Goal: Task Accomplishment & Management: Use online tool/utility

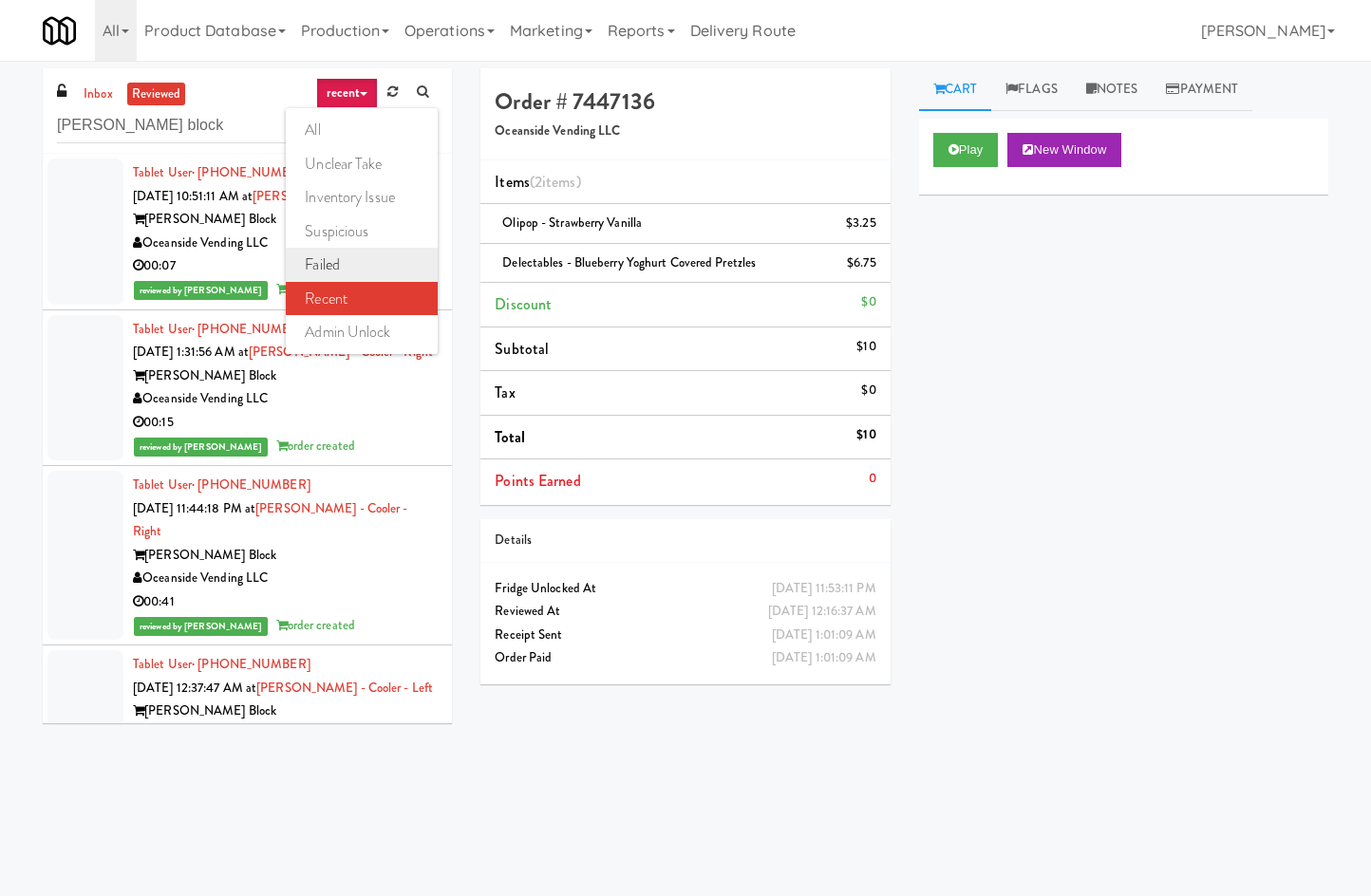
scroll to position [7090, 0]
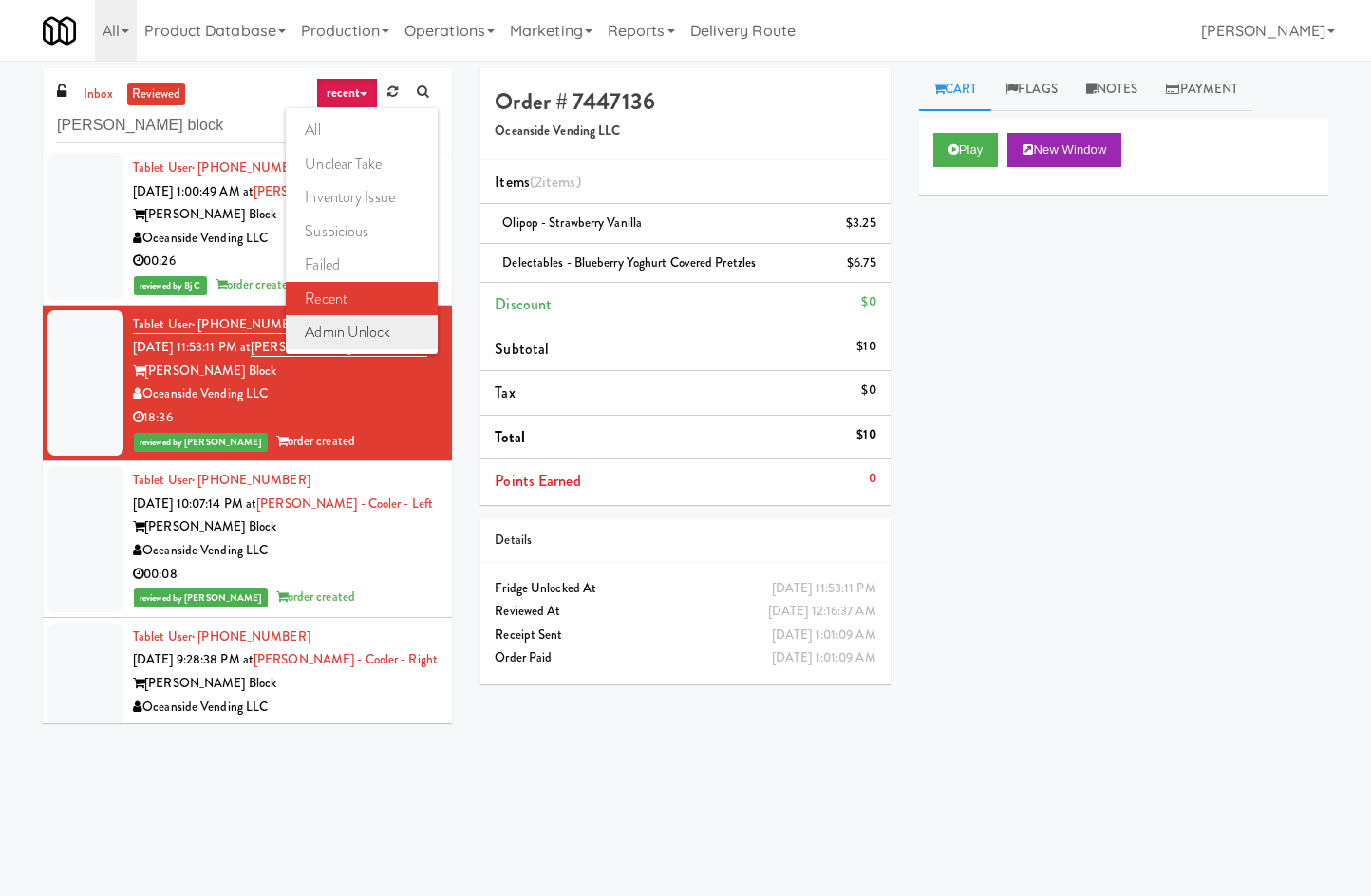
click at [363, 325] on link "admin unlock" at bounding box center [362, 332] width 152 height 34
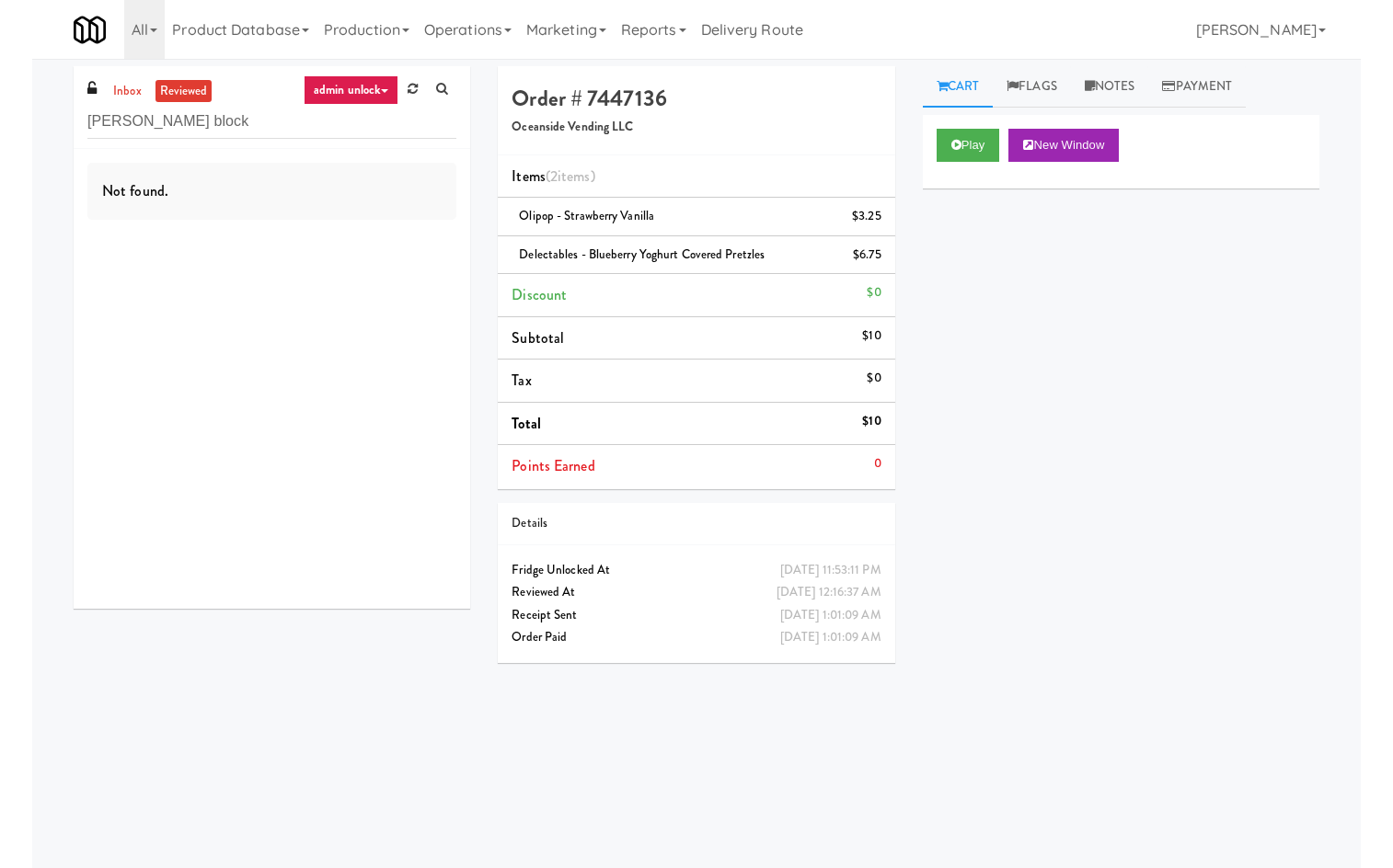
scroll to position [0, 0]
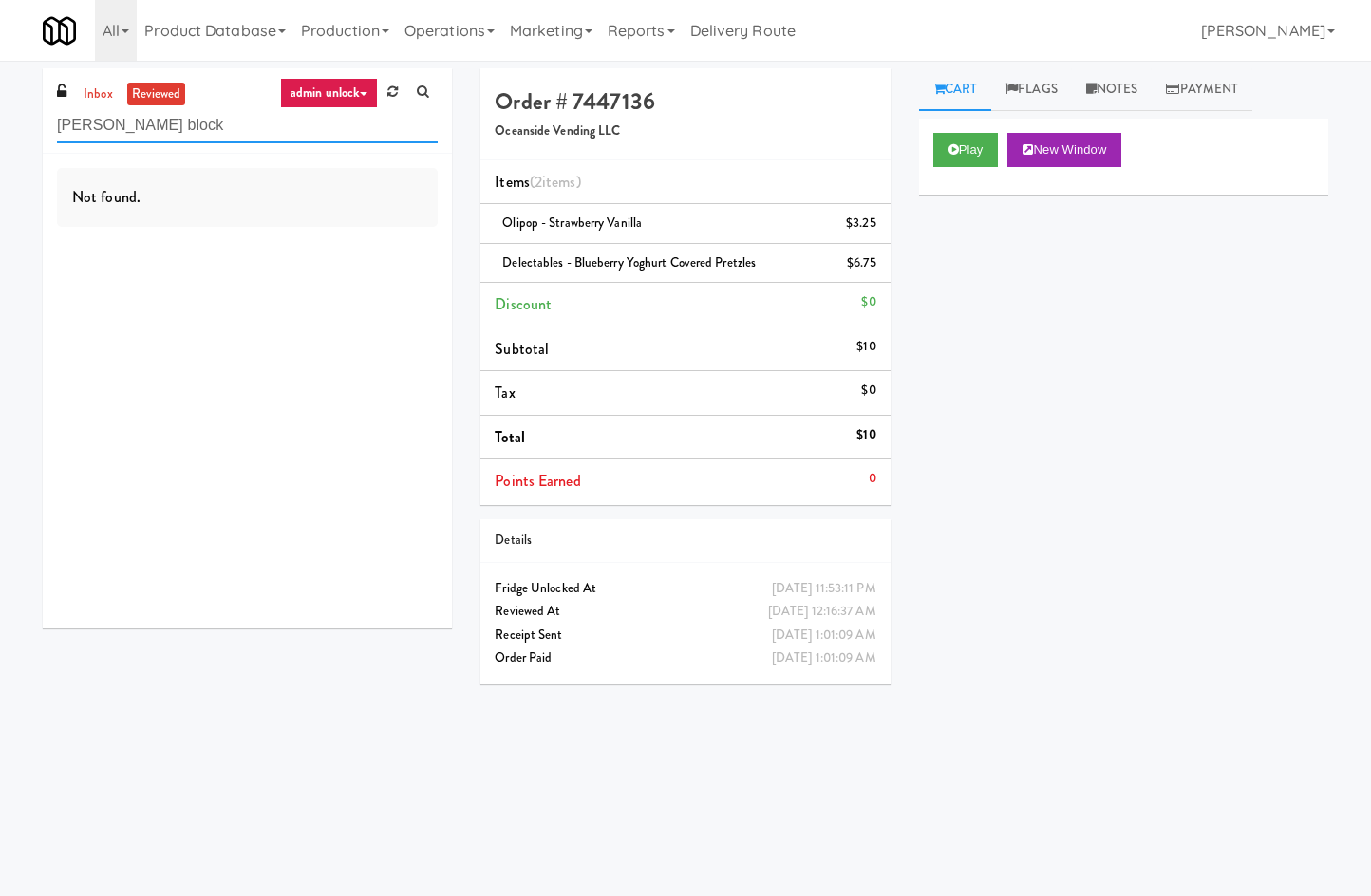
click at [308, 131] on input "baker block" at bounding box center [248, 125] width 381 height 35
click at [102, 79] on div "inbox reviewed admin unlock all unclear take inventory issue suspicious failed …" at bounding box center [247, 110] width 409 height 85
click at [102, 82] on link "inbox" at bounding box center [98, 94] width 39 height 24
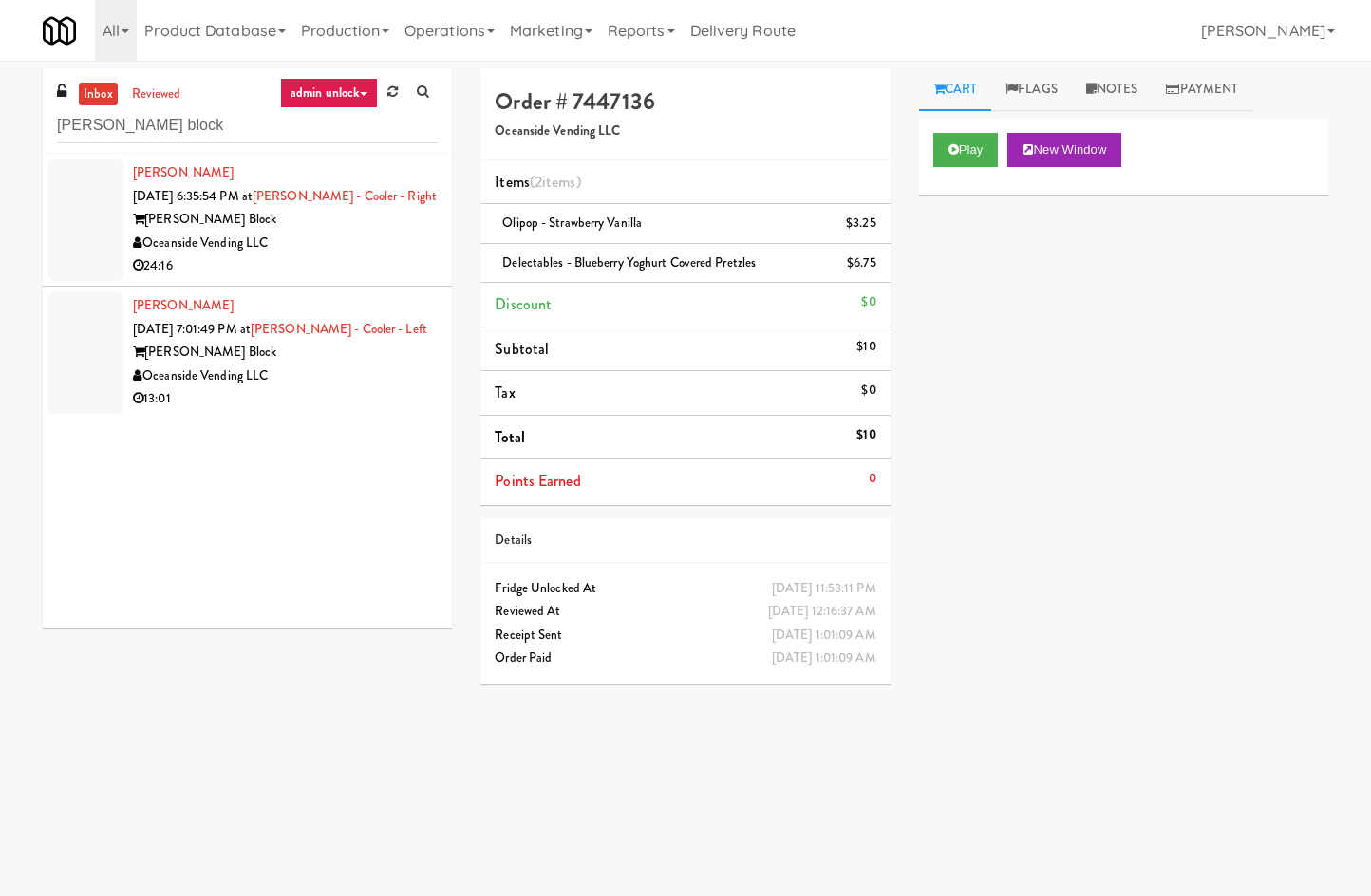
click at [340, 252] on div "Oceanside Vending LLC" at bounding box center [285, 243] width 304 height 24
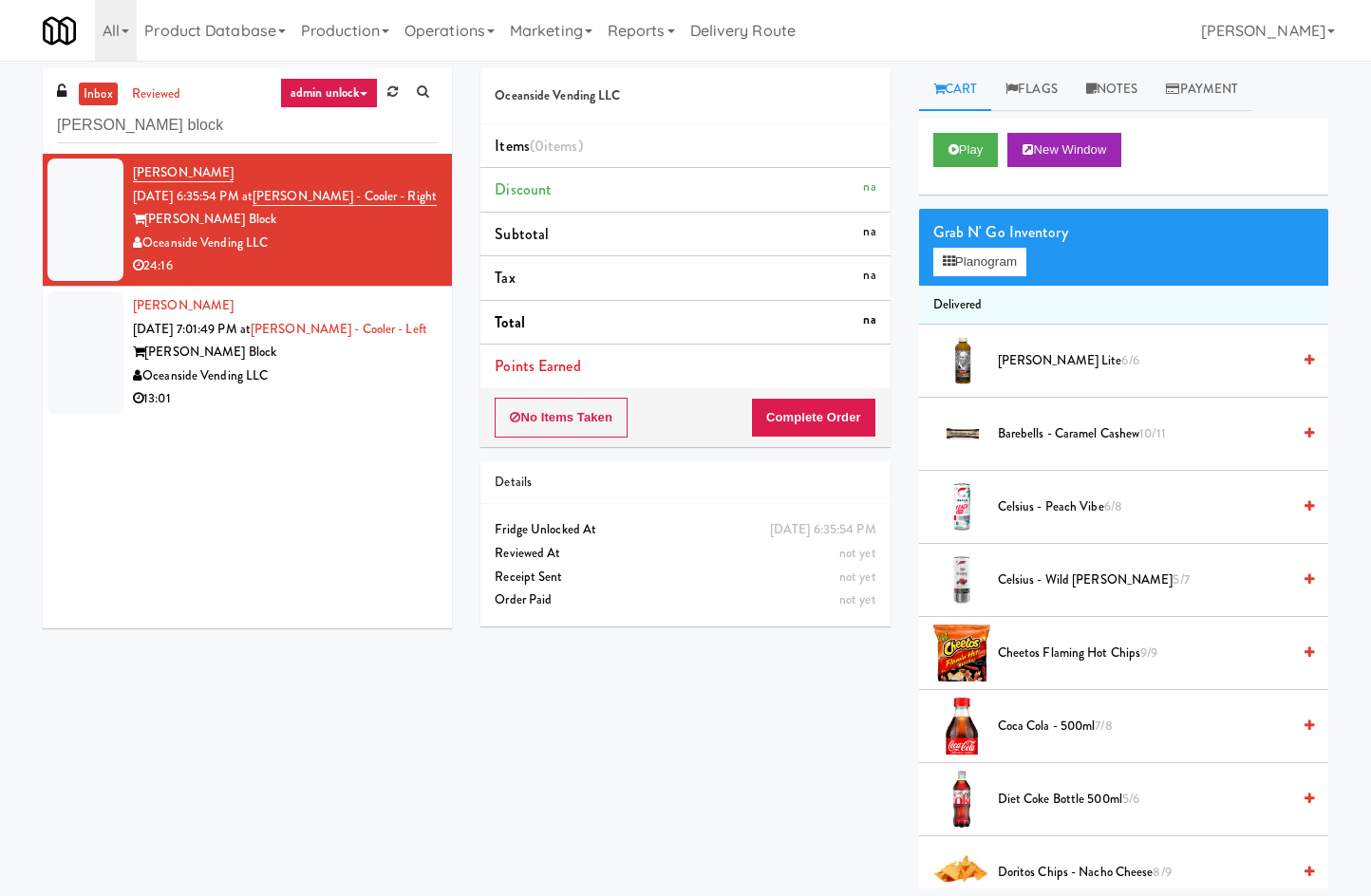
click at [179, 106] on div "baker block" at bounding box center [248, 124] width 381 height 37
click at [168, 127] on input "baker block" at bounding box center [248, 125] width 381 height 35
click at [168, 126] on input "baker block" at bounding box center [248, 125] width 381 height 35
type input "baker - cooler"
drag, startPoint x: 186, startPoint y: 87, endPoint x: 173, endPoint y: 91, distance: 13.6
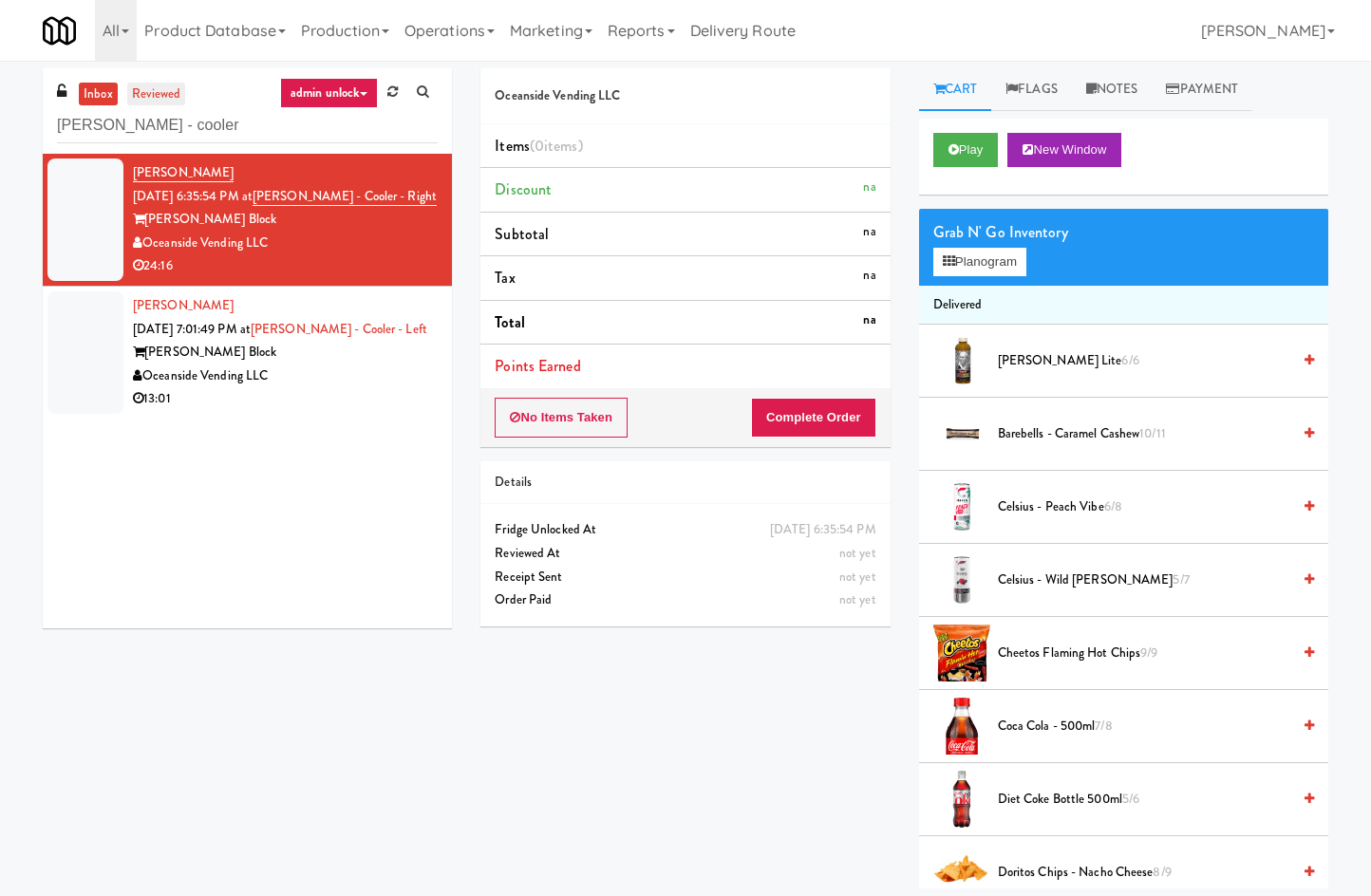
click at [175, 91] on ul "inbox reviewed" at bounding box center [131, 94] width 116 height 24
click at [173, 92] on link "reviewed" at bounding box center [156, 94] width 58 height 24
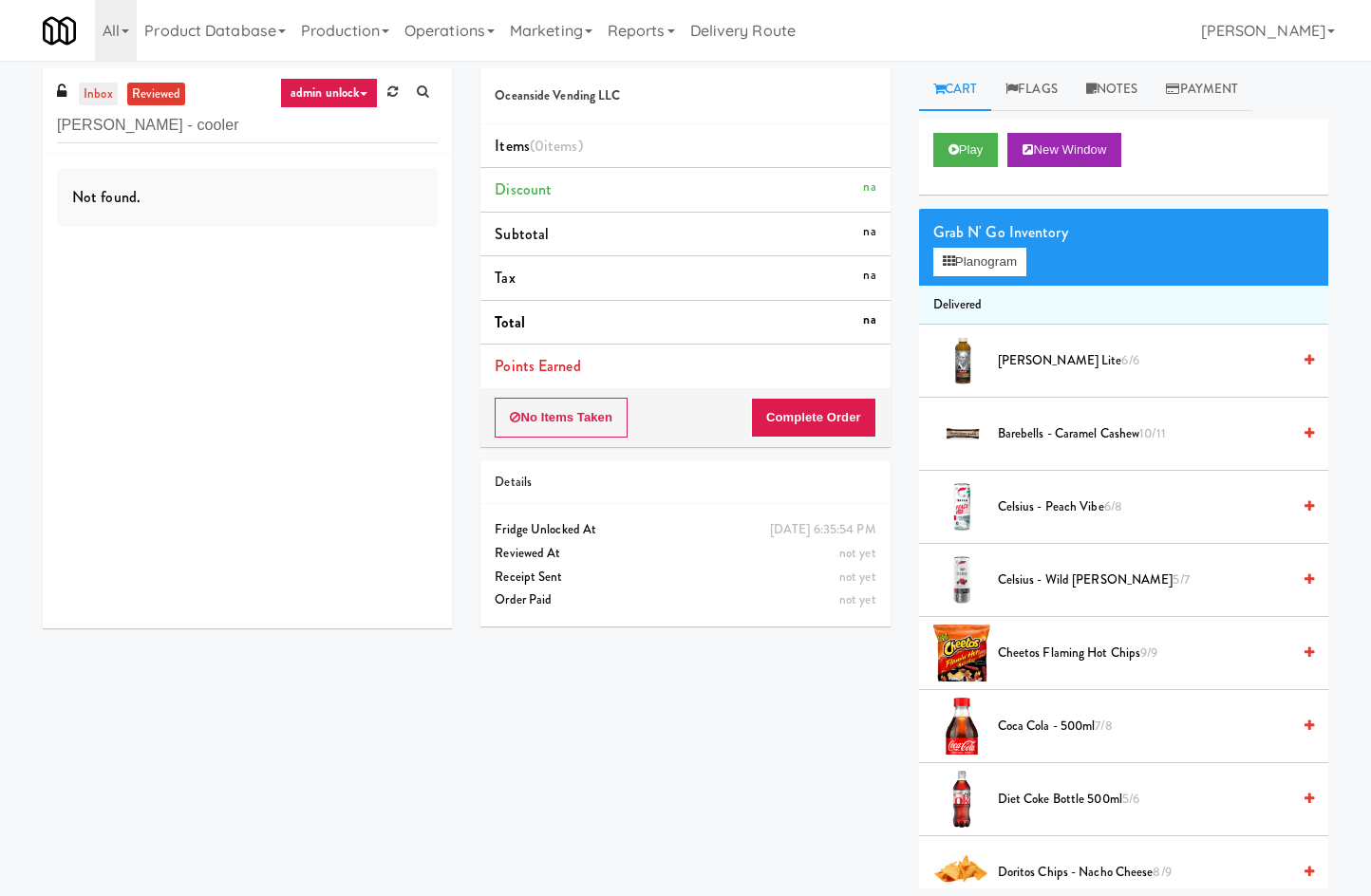
click at [108, 95] on link "inbox" at bounding box center [98, 94] width 39 height 24
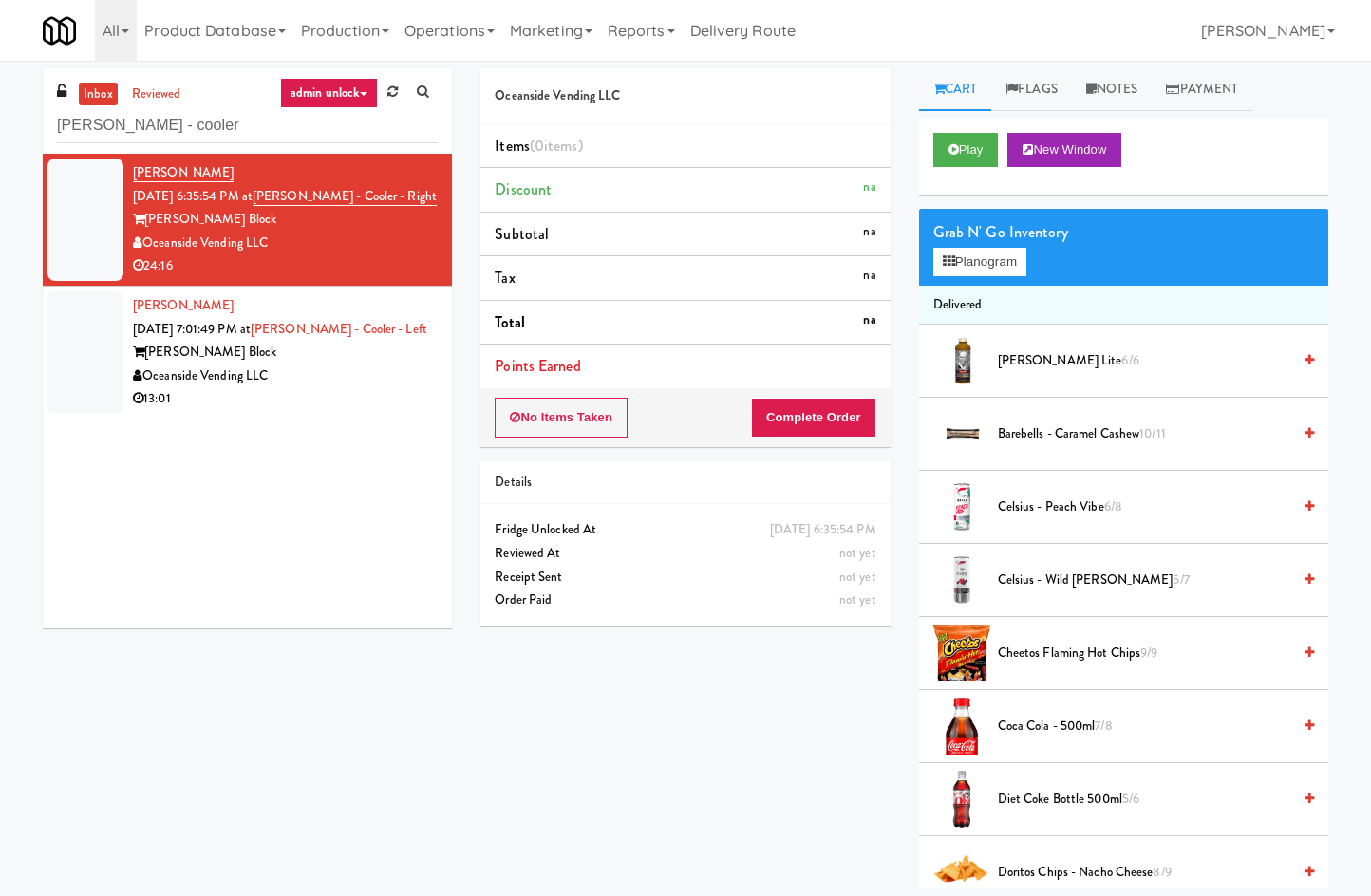
click at [307, 392] on div "13:01" at bounding box center [285, 399] width 304 height 24
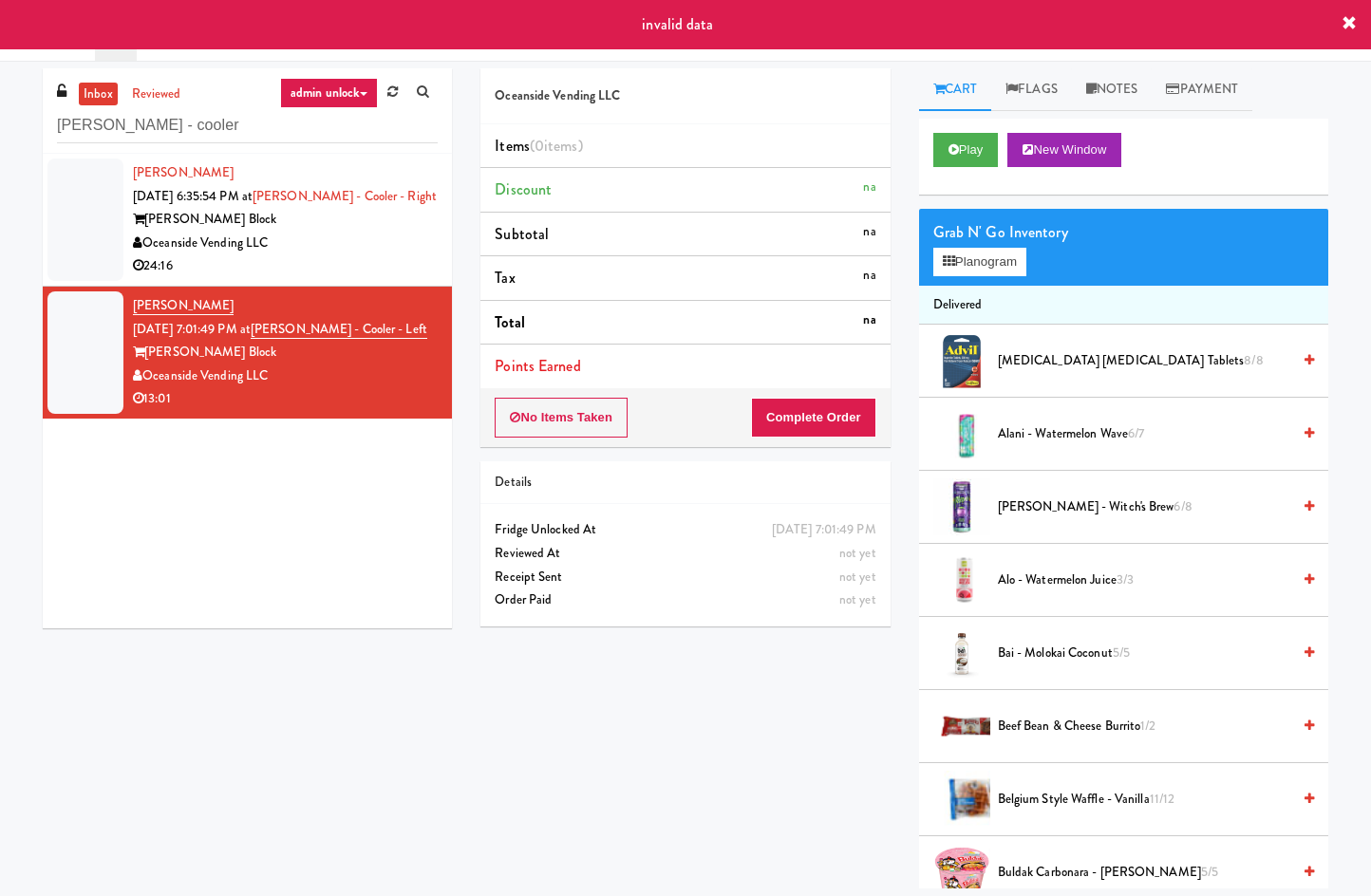
click at [309, 248] on div "Oceanside Vending LLC" at bounding box center [285, 243] width 304 height 24
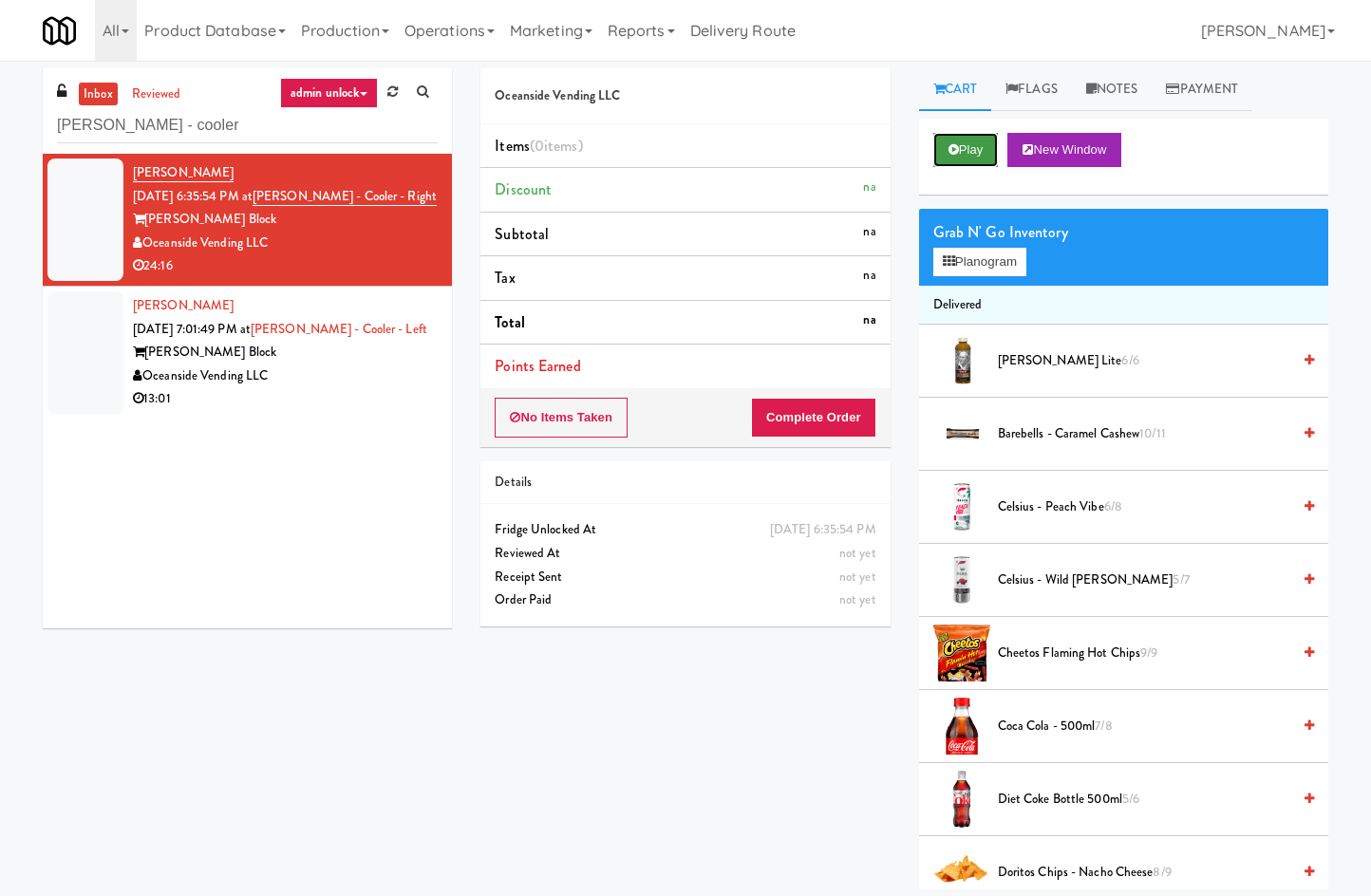
click at [978, 151] on button "Play" at bounding box center [966, 150] width 65 height 34
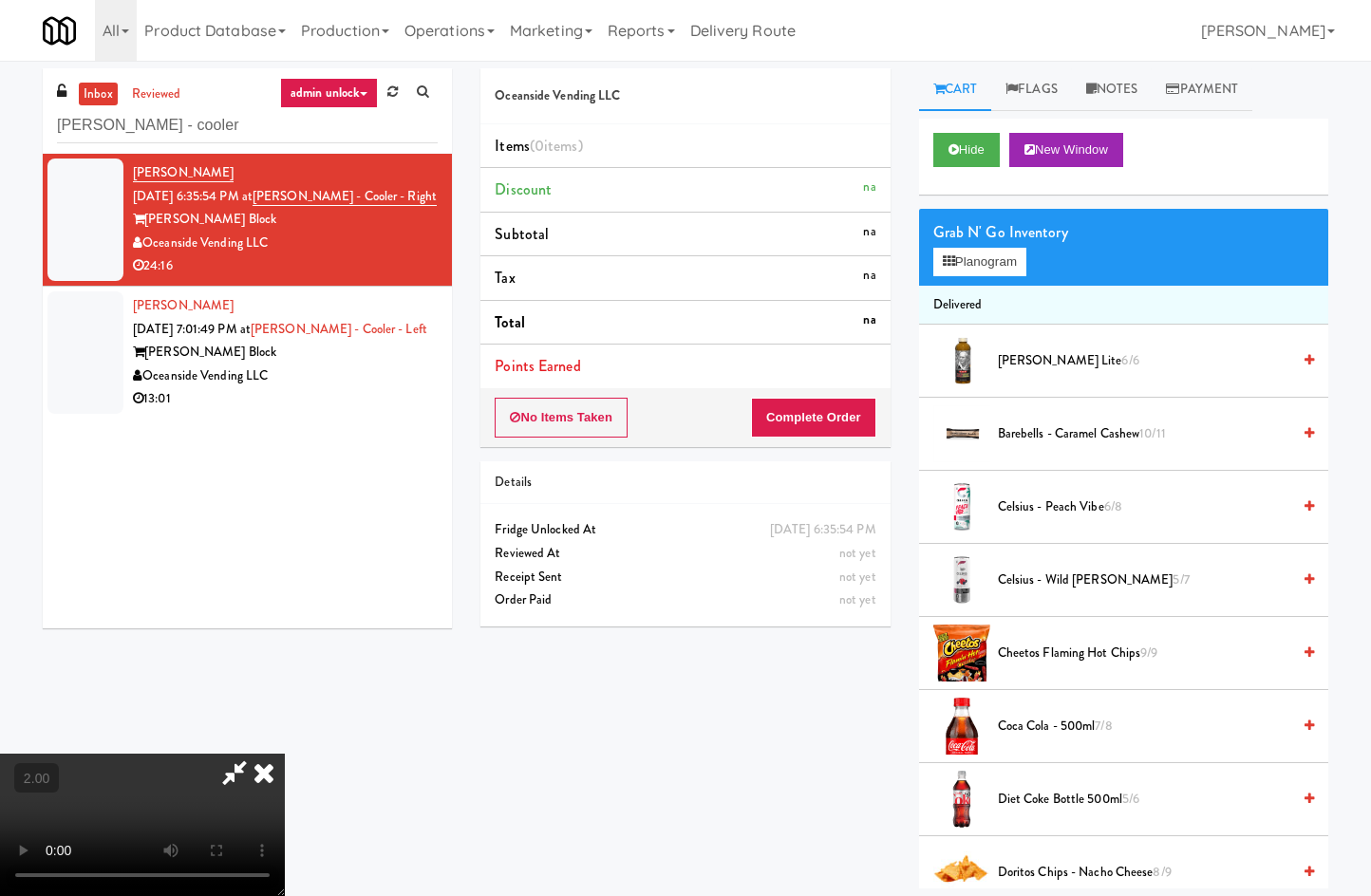
click at [285, 754] on icon at bounding box center [264, 773] width 42 height 38
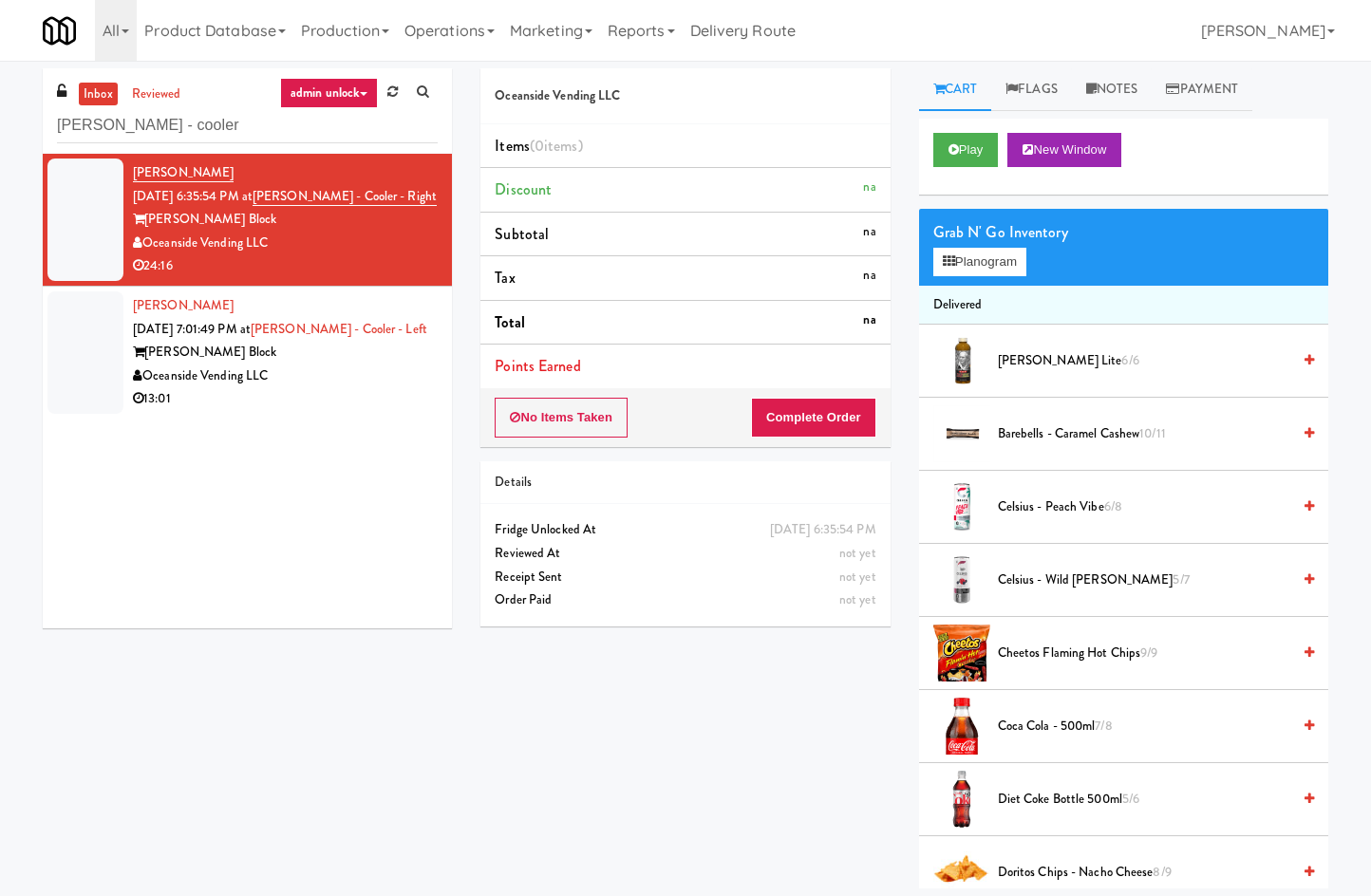
click at [361, 367] on div "Oceanside Vending LLC" at bounding box center [285, 376] width 304 height 24
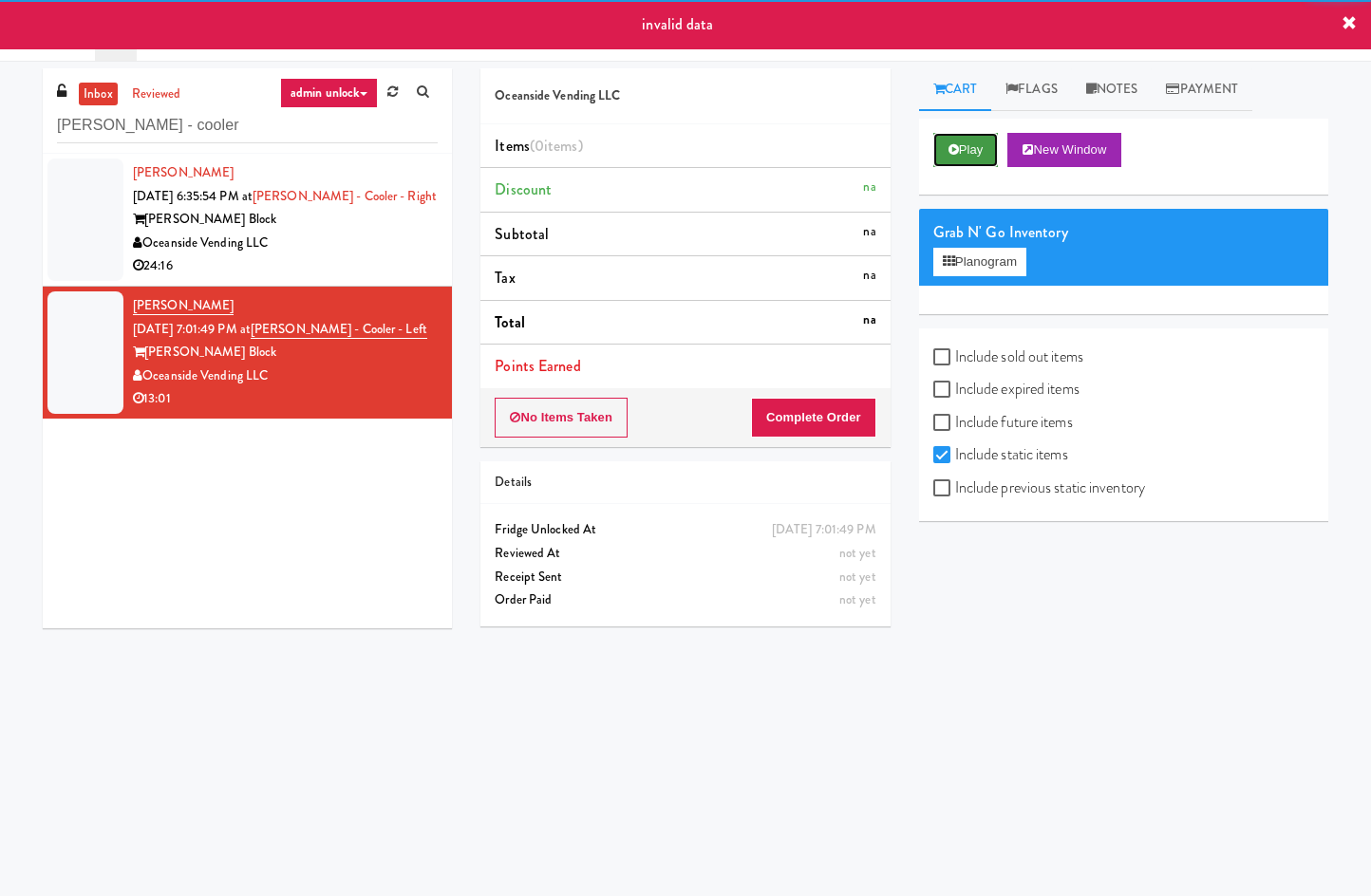
click at [968, 142] on button "Play" at bounding box center [966, 150] width 65 height 34
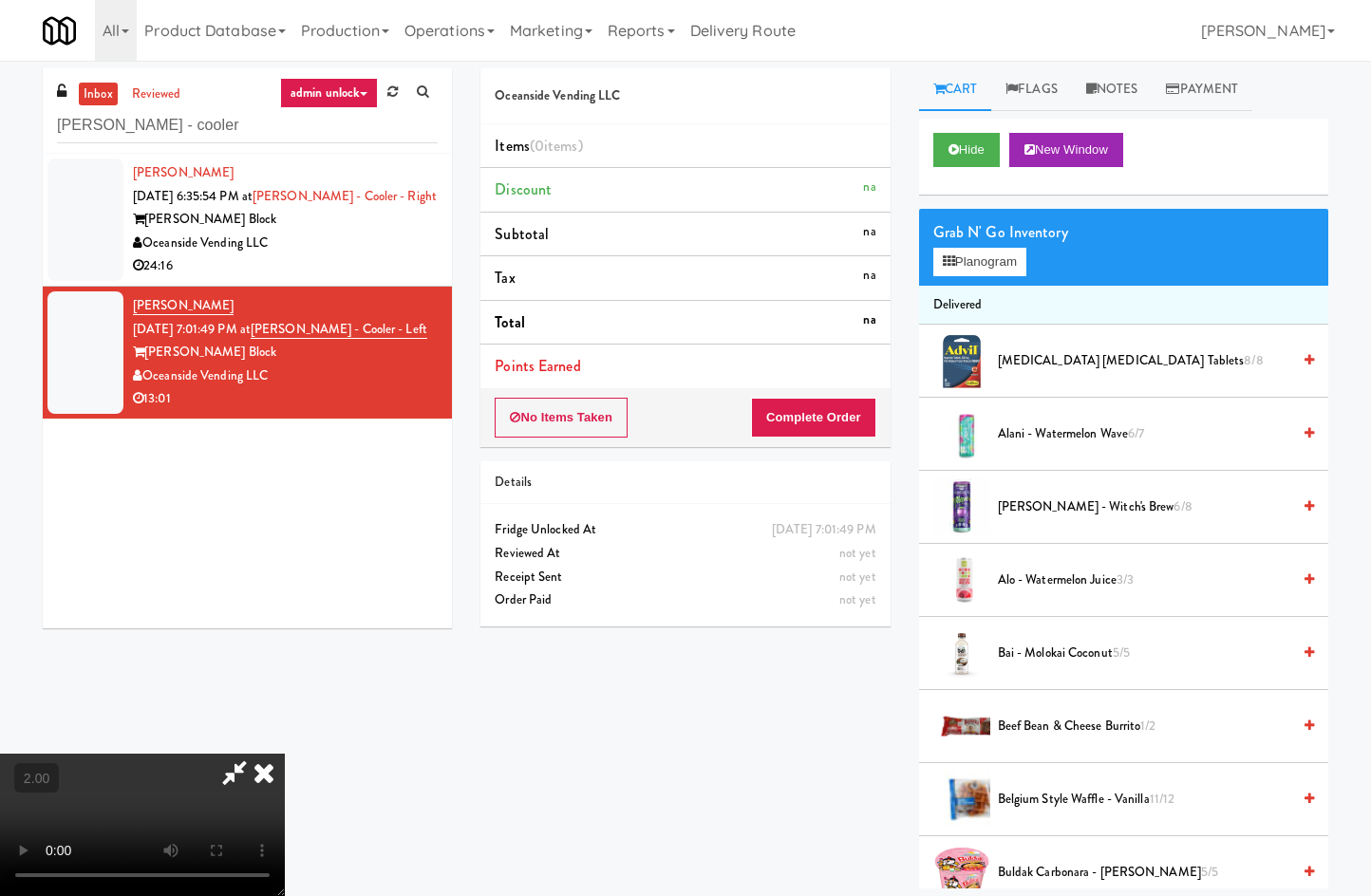
click at [285, 754] on icon at bounding box center [264, 773] width 42 height 38
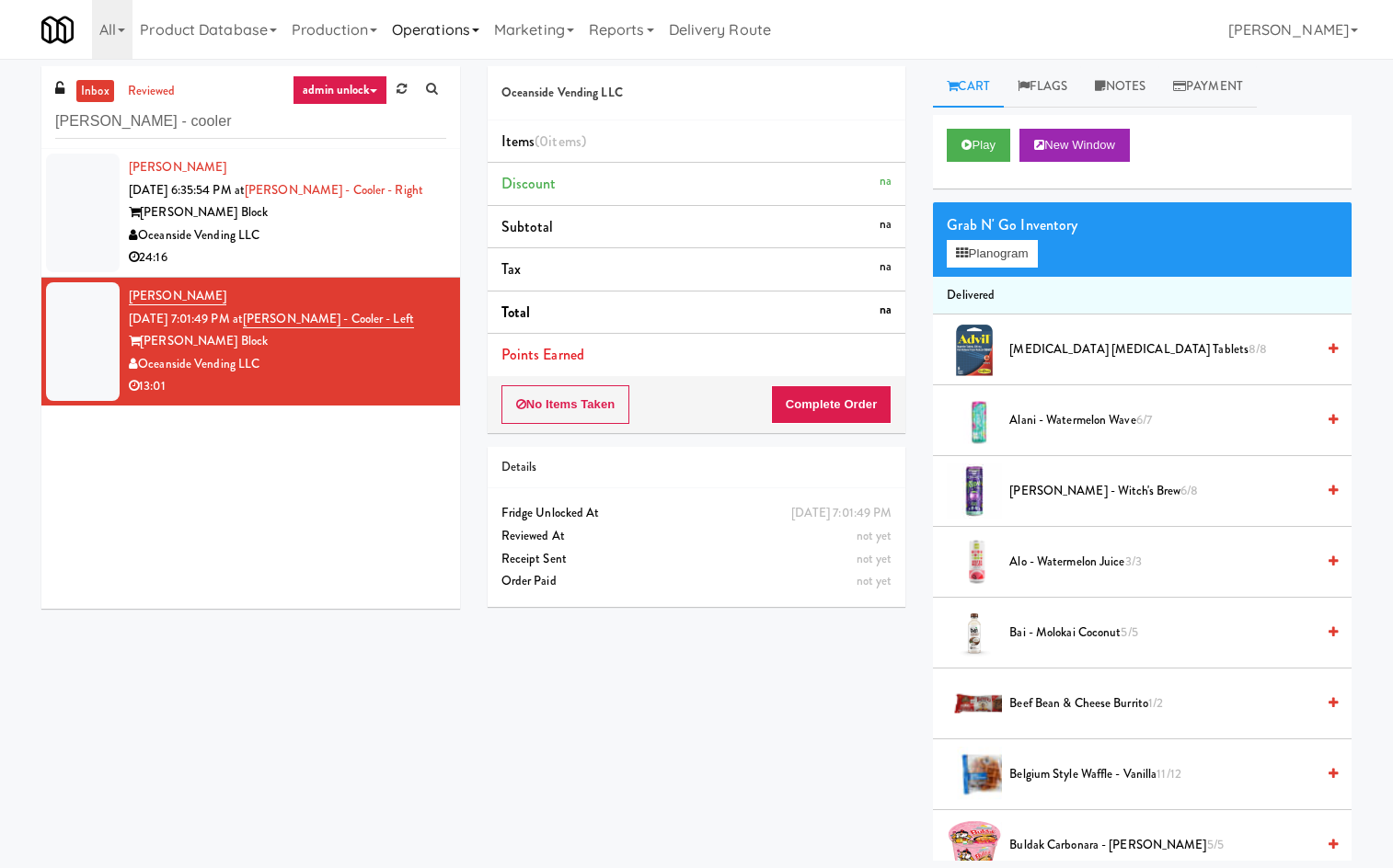
drag, startPoint x: 478, startPoint y: 40, endPoint x: 473, endPoint y: 54, distance: 14.9
click at [478, 41] on link "Operations" at bounding box center [436, 29] width 102 height 58
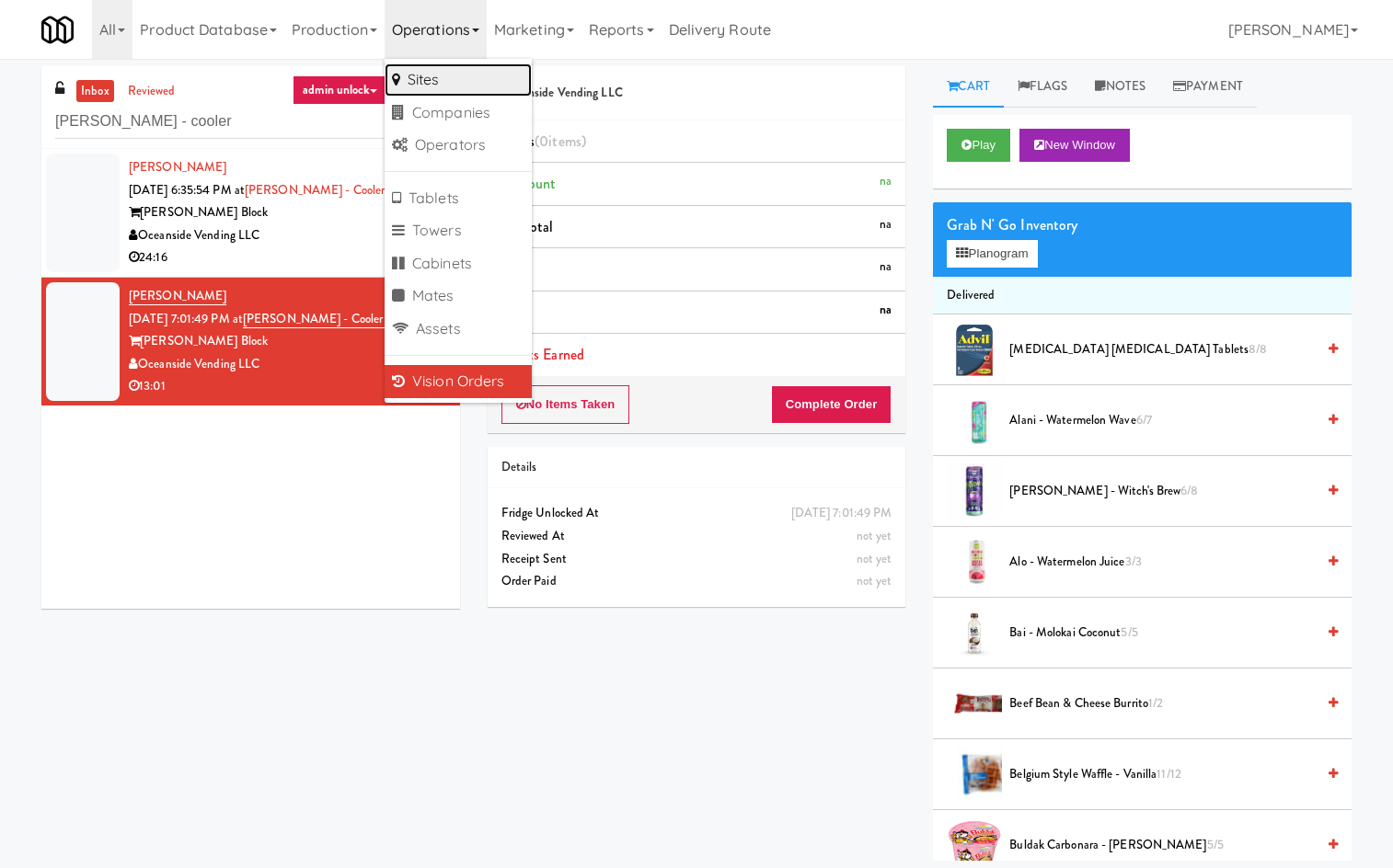
click at [465, 73] on link "Sites" at bounding box center [458, 80] width 147 height 33
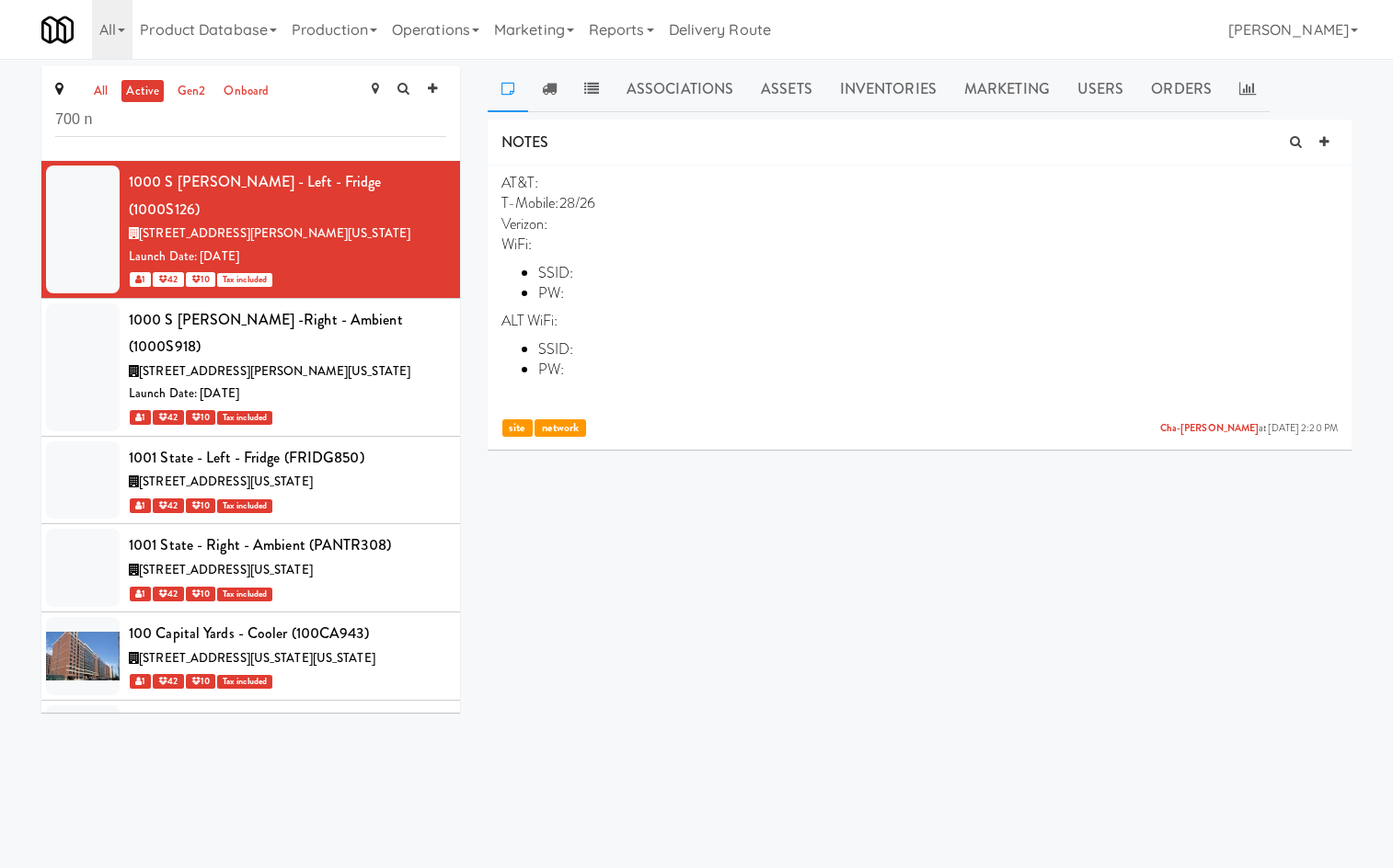
type input "700 n"
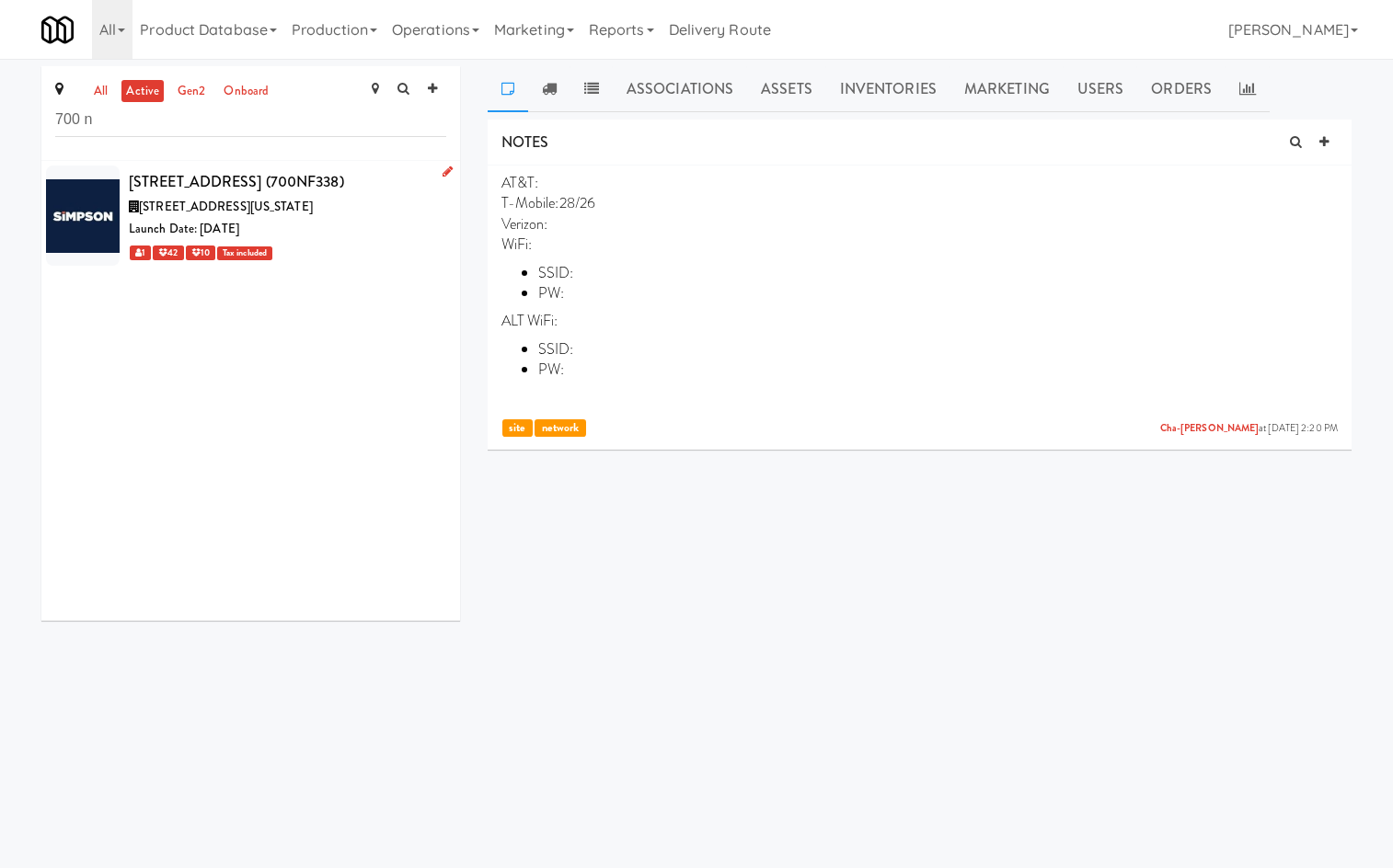
click at [277, 230] on div "Launch Date: Sep 23, 2025" at bounding box center [288, 229] width 317 height 23
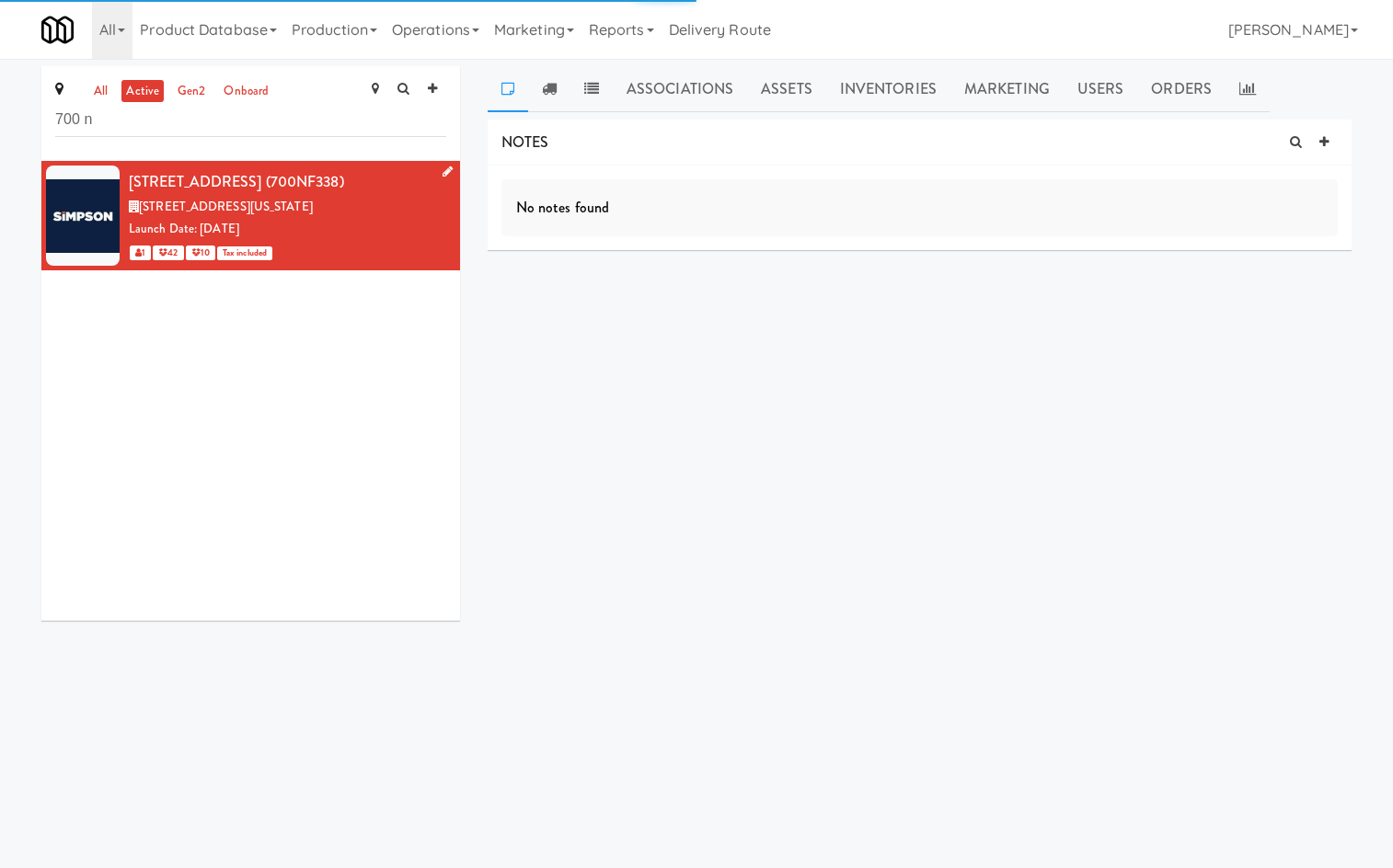
click at [442, 172] on icon at bounding box center [447, 172] width 10 height 12
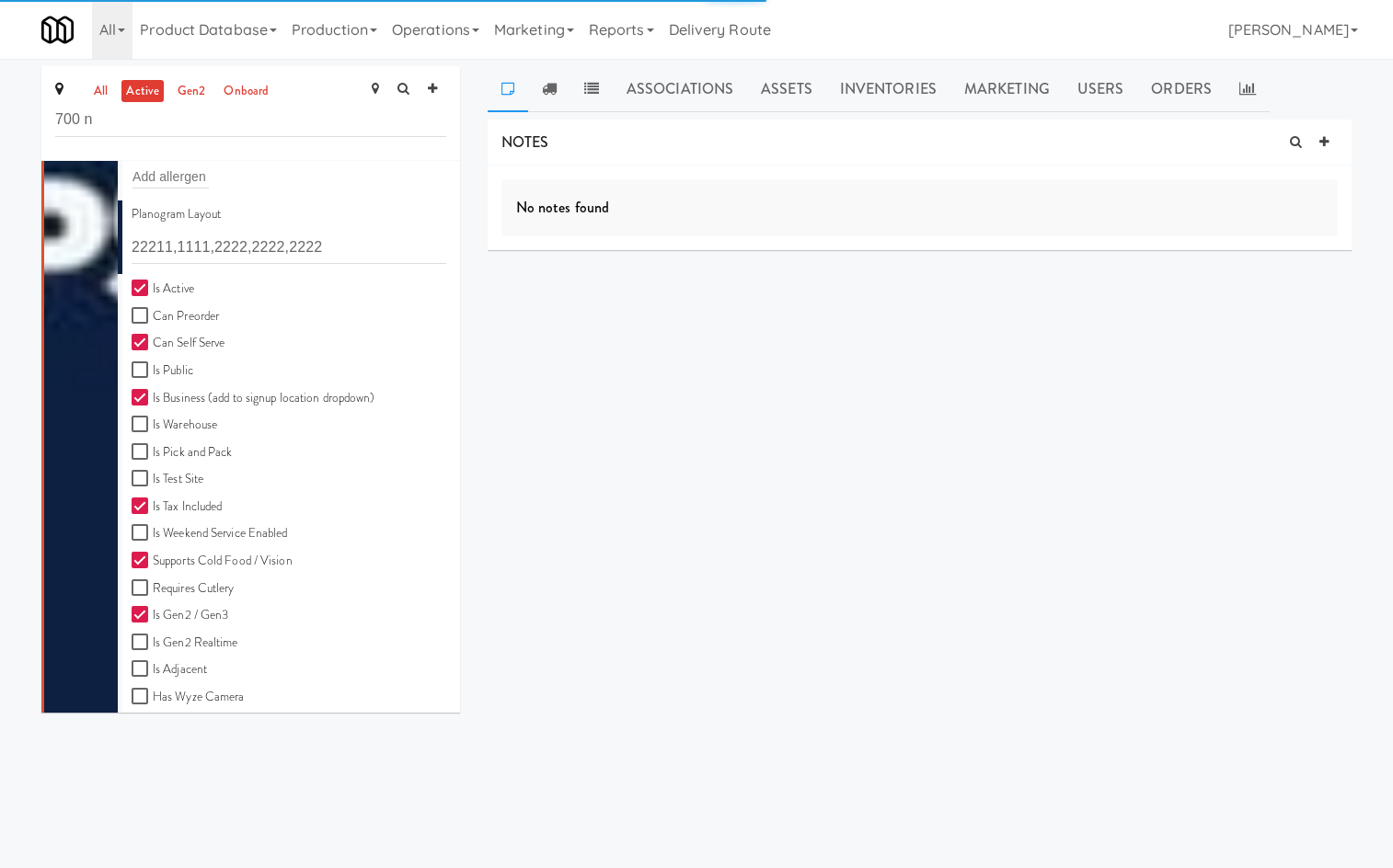
scroll to position [510, 0]
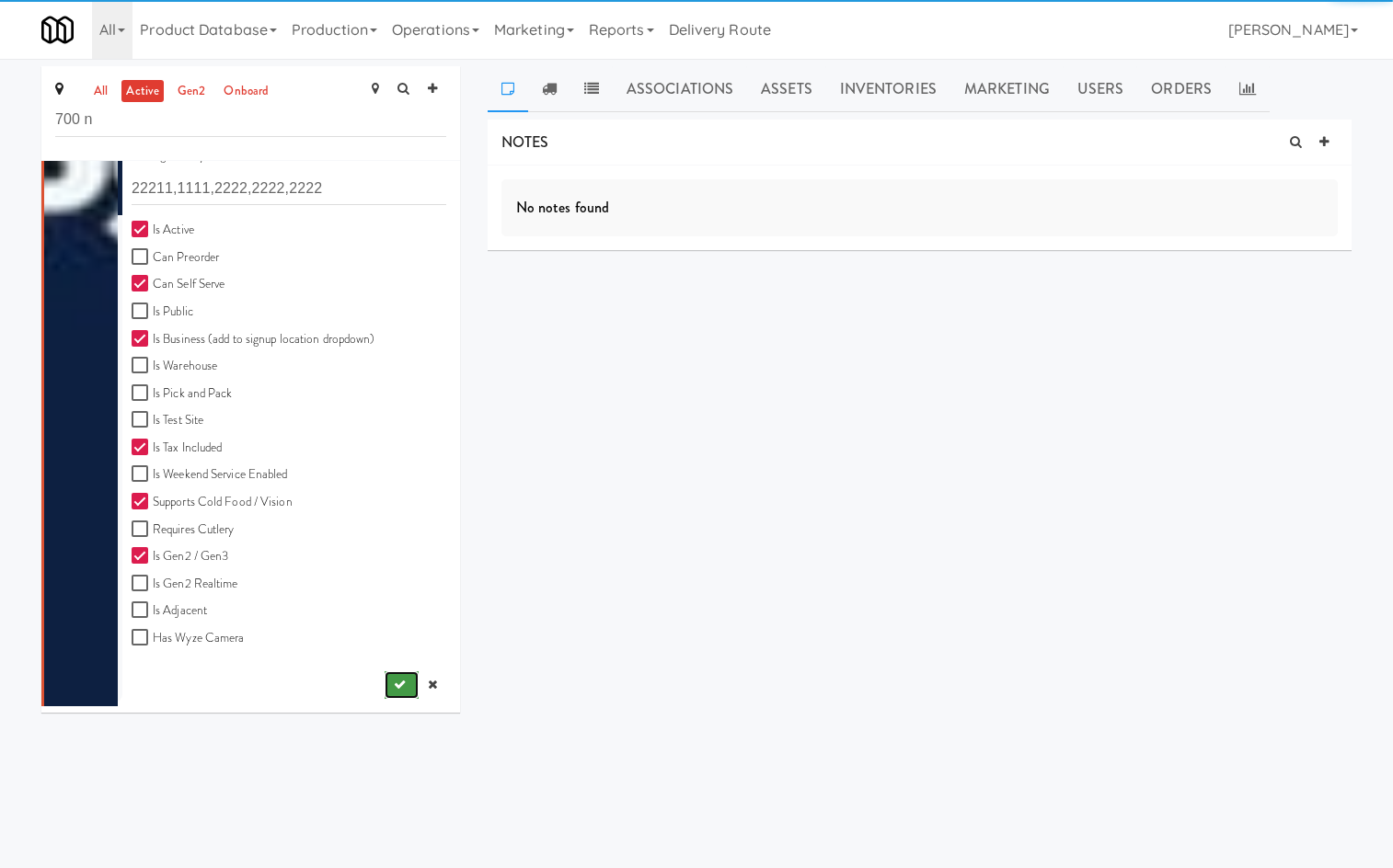
click at [394, 686] on icon "submit" at bounding box center [400, 684] width 12 height 12
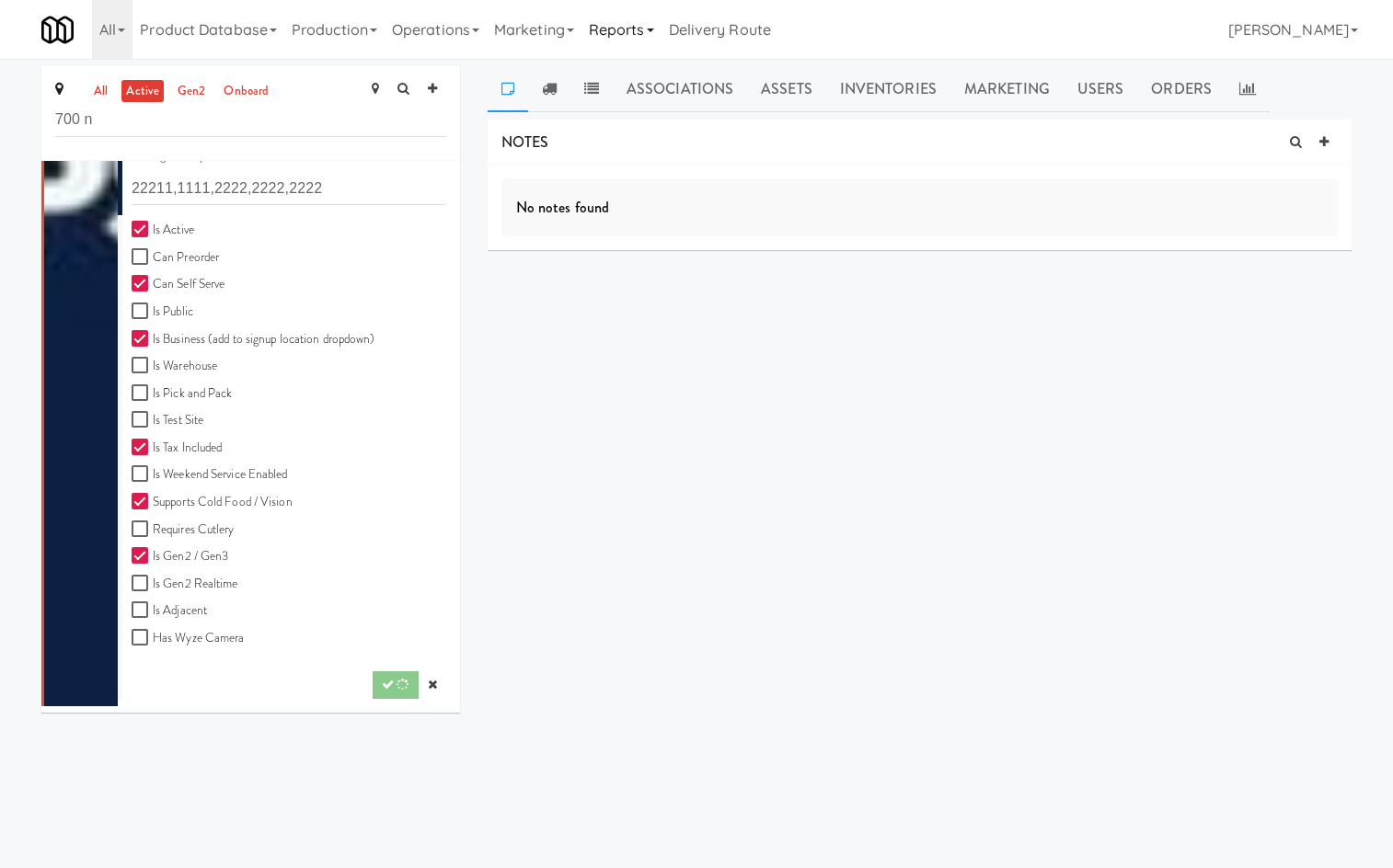
scroll to position [0, 0]
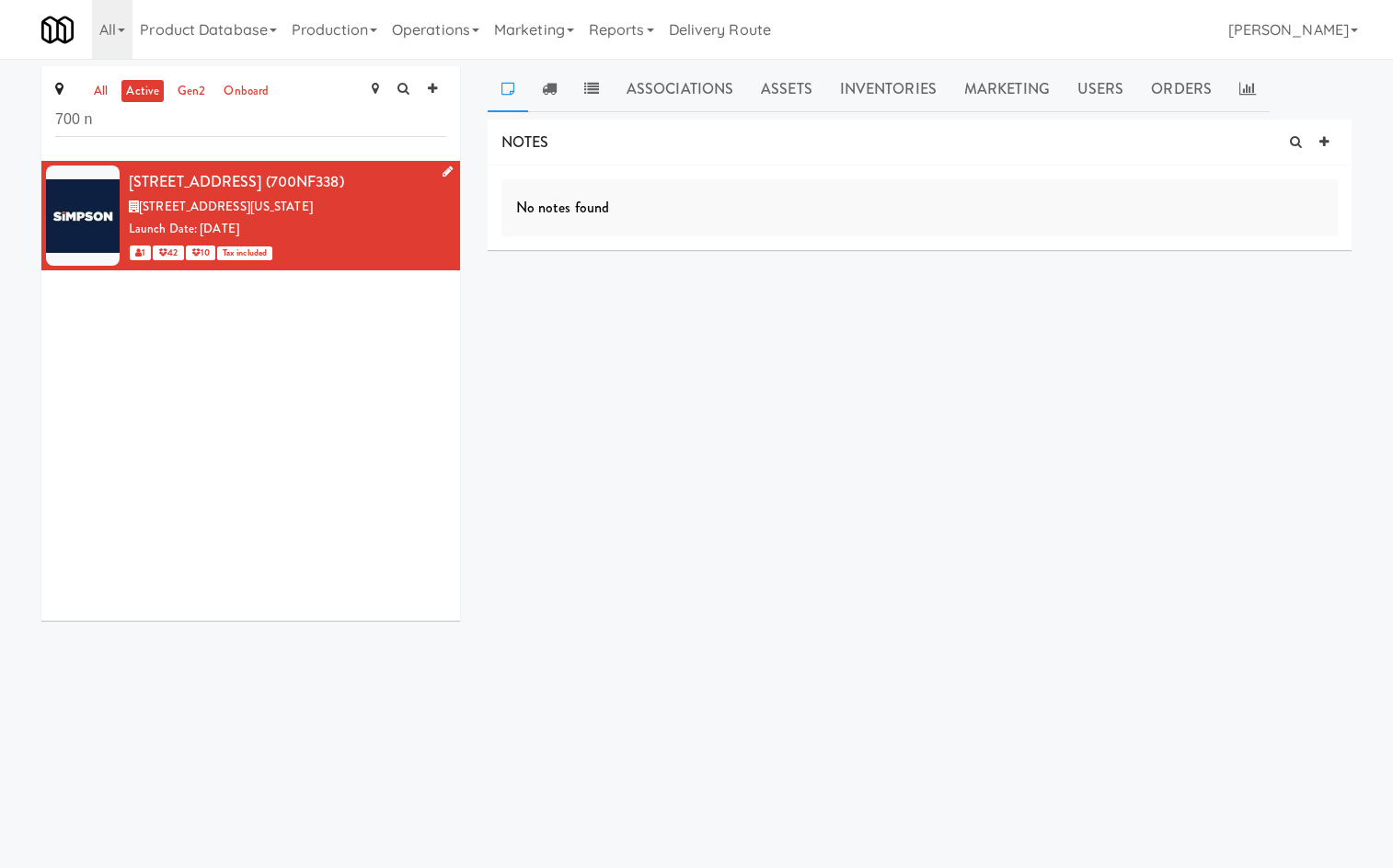
click at [442, 170] on icon at bounding box center [447, 172] width 10 height 12
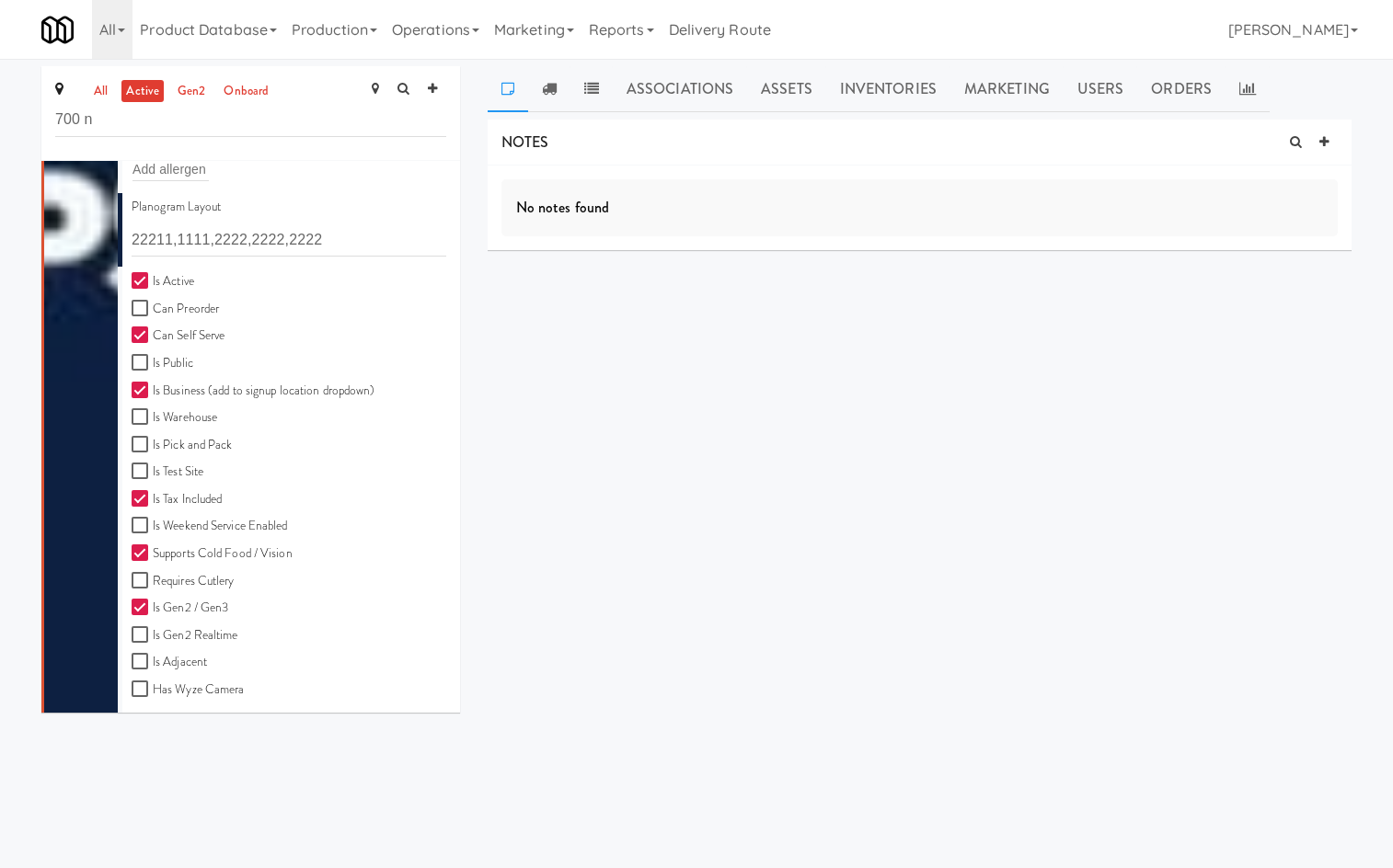
scroll to position [510, 0]
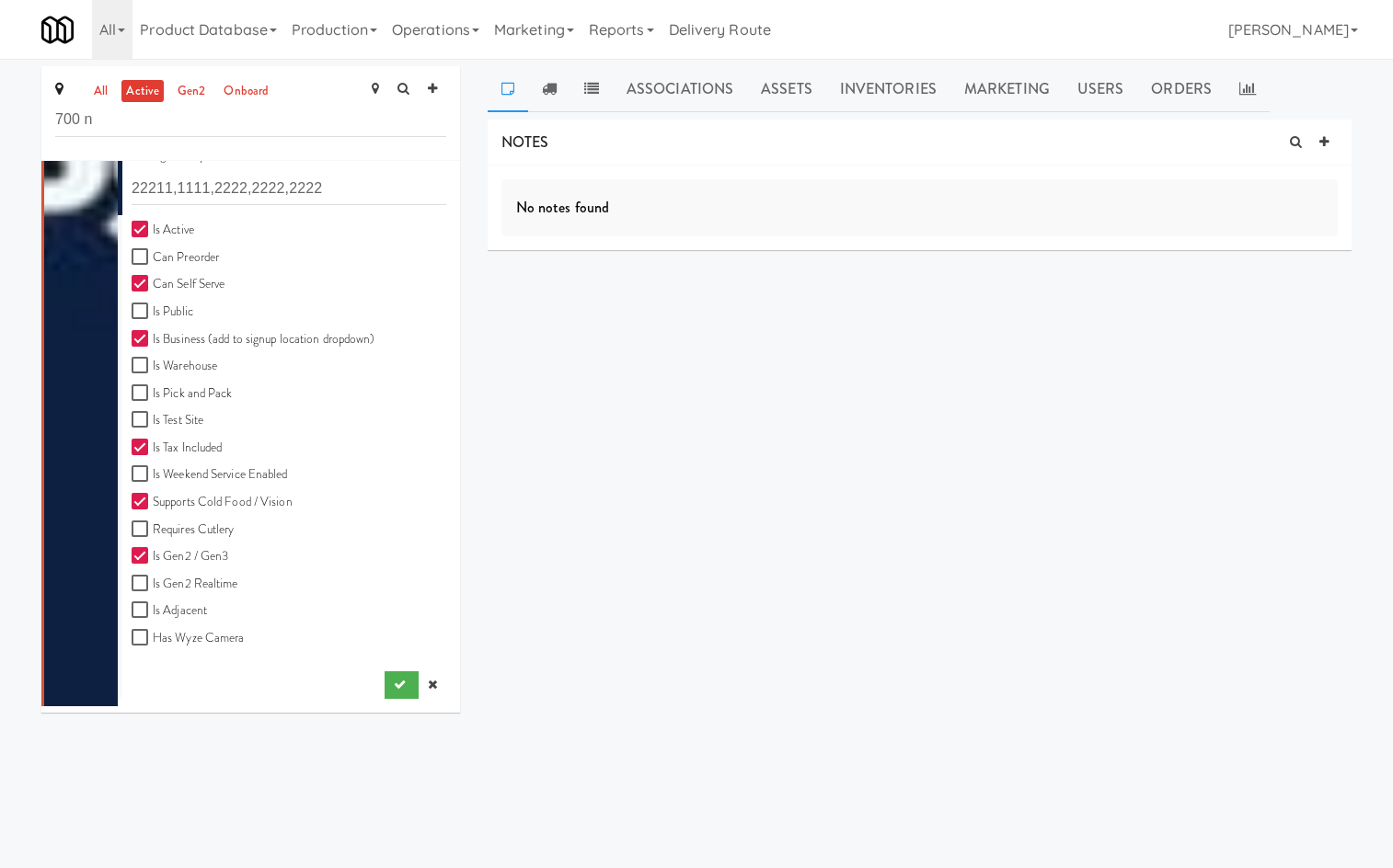
drag, startPoint x: 419, startPoint y: 695, endPoint x: 421, endPoint y: 679, distance: 16.1
click at [418, 692] on link at bounding box center [432, 685] width 28 height 28
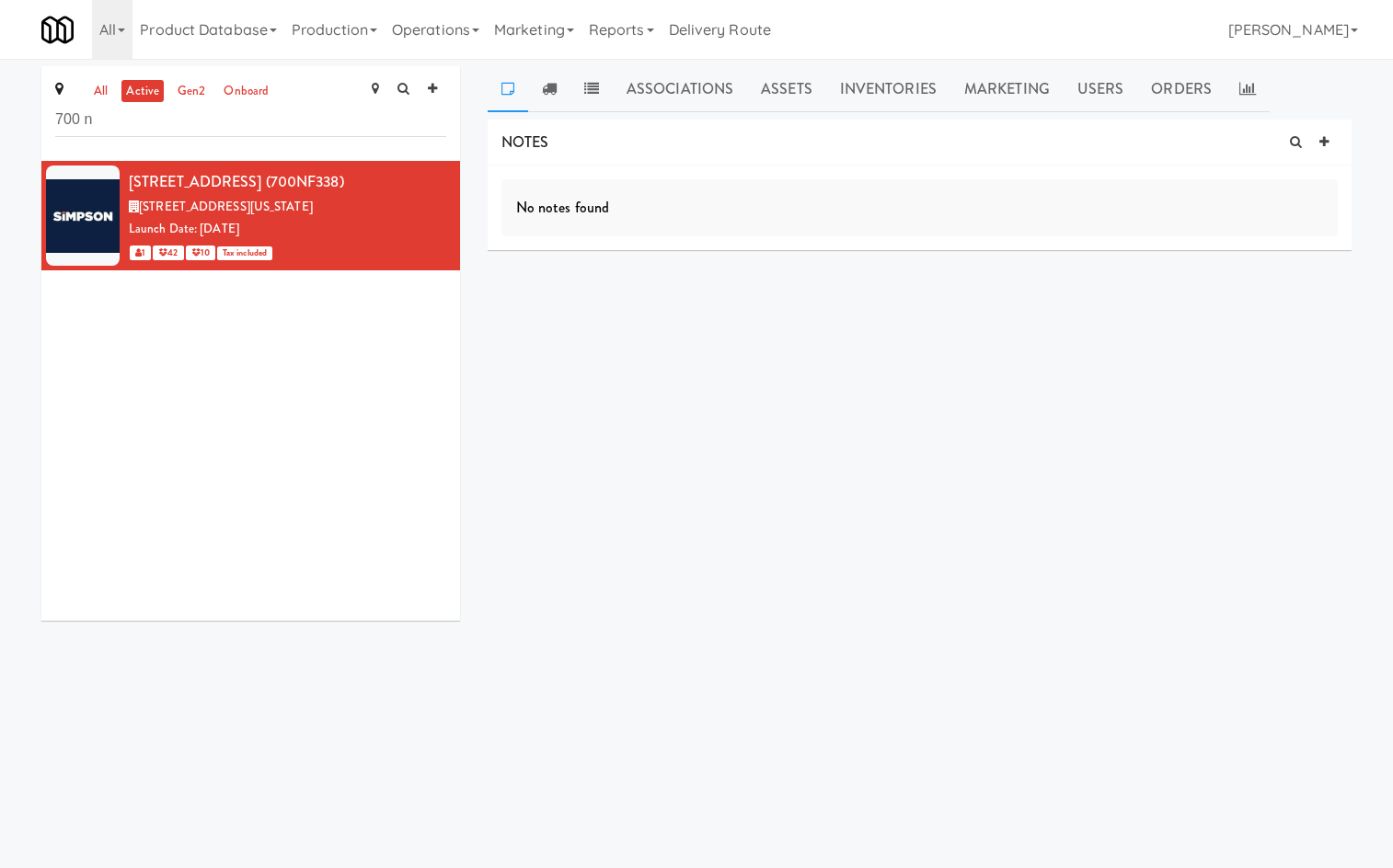
scroll to position [0, 0]
click at [442, 167] on icon at bounding box center [447, 172] width 10 height 12
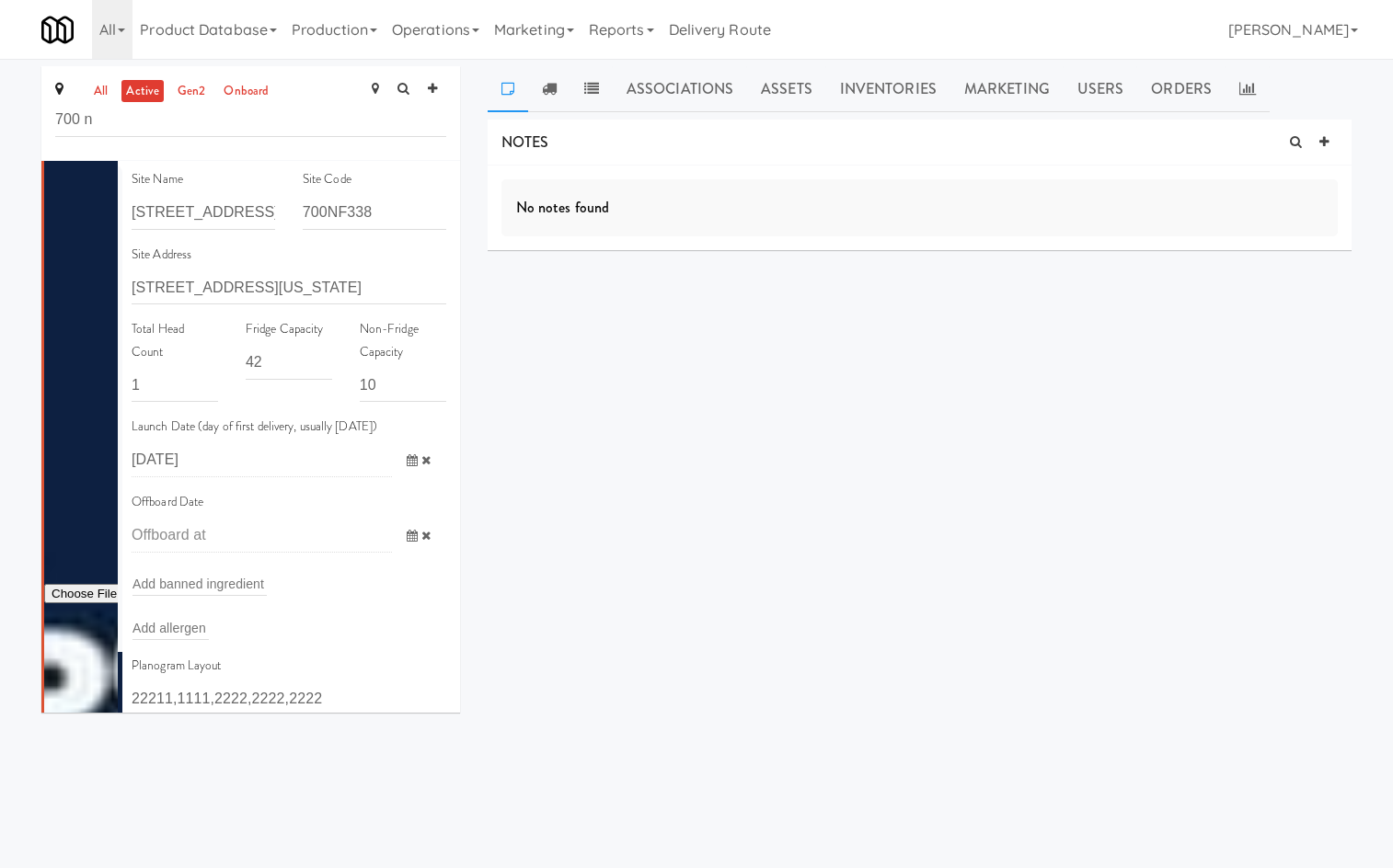
click at [264, 466] on input "2025-09-23" at bounding box center [262, 460] width 261 height 34
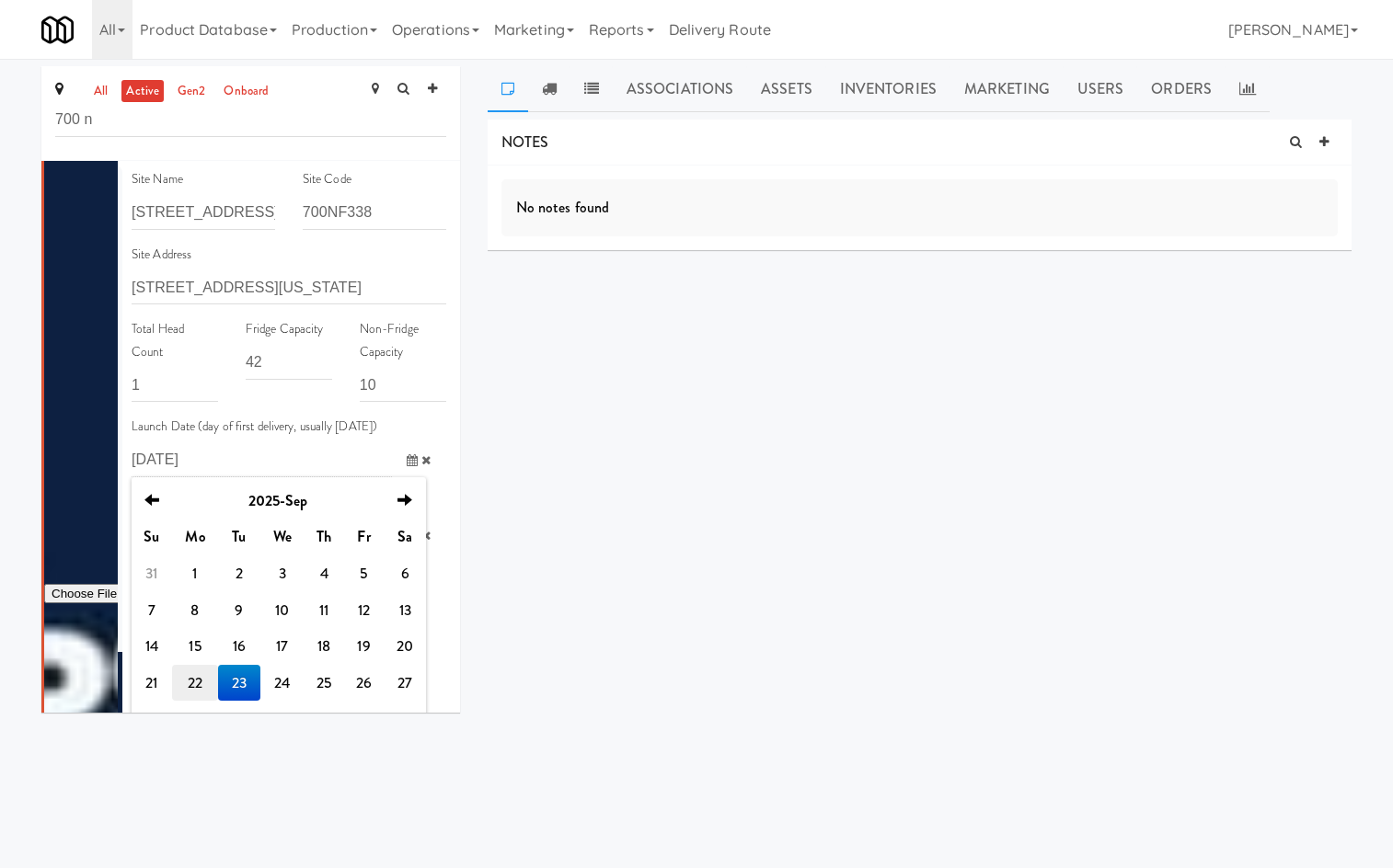
click at [192, 677] on td "22" at bounding box center [195, 683] width 46 height 37
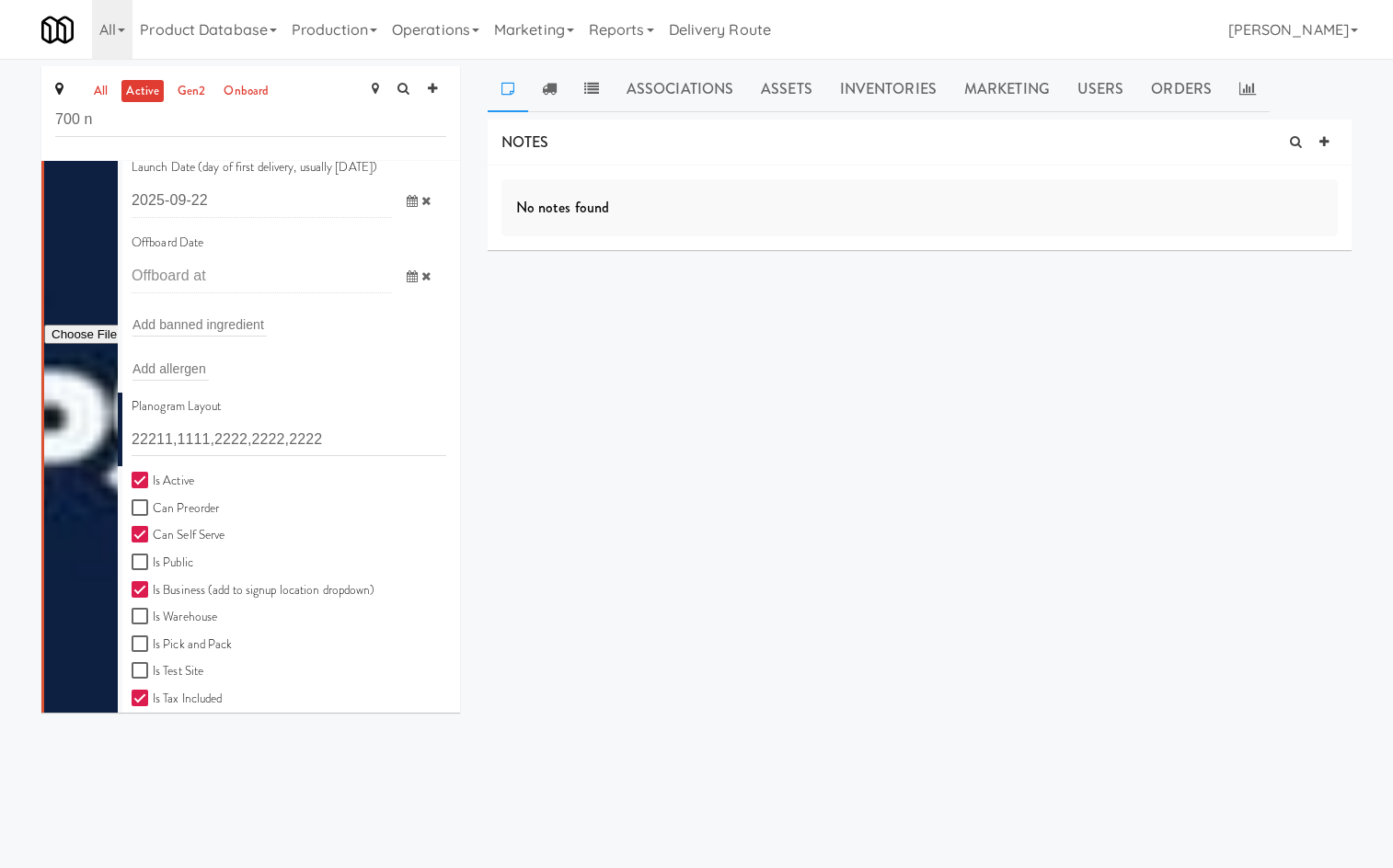
scroll to position [510, 0]
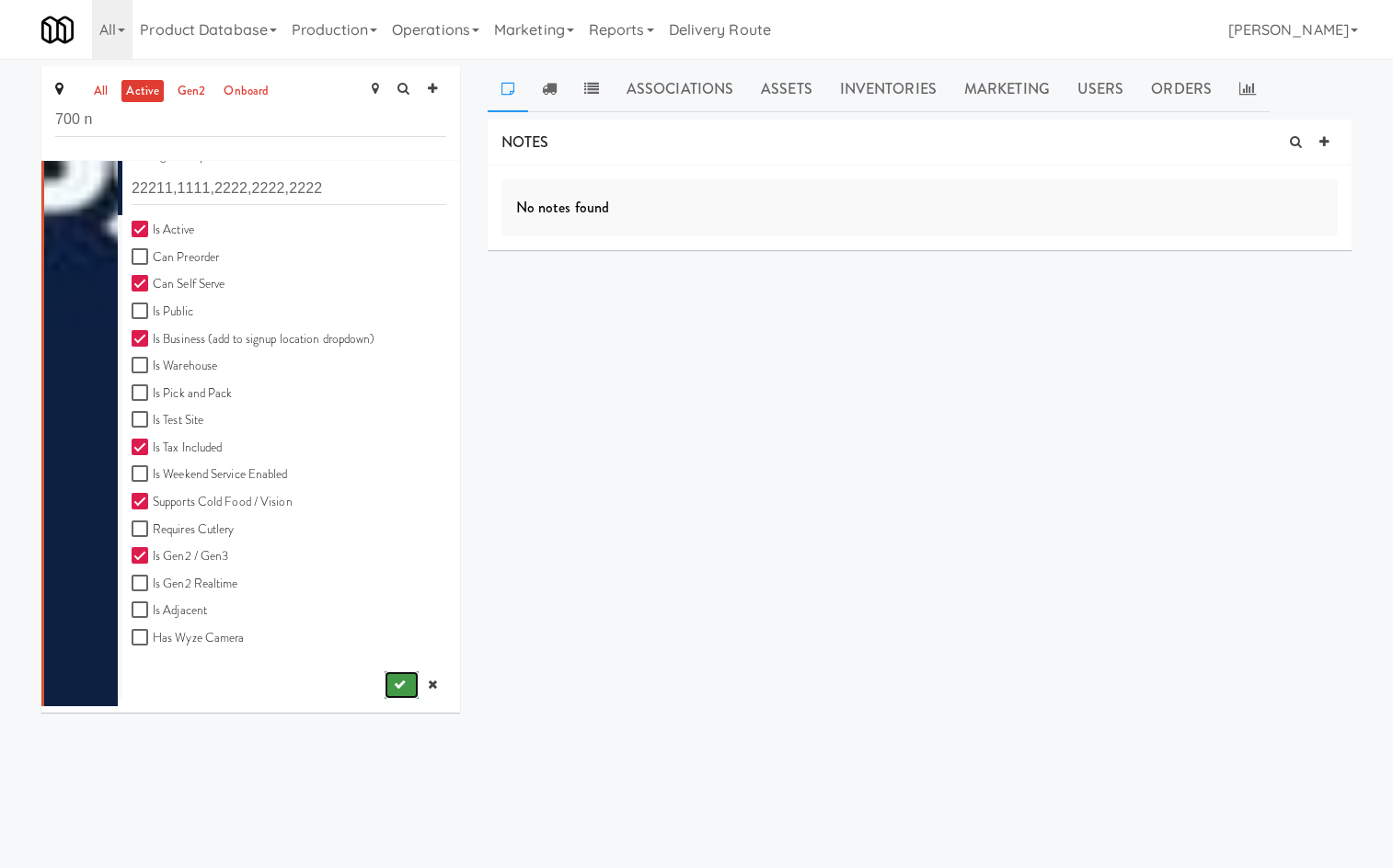
click at [385, 692] on button "submit" at bounding box center [402, 685] width 34 height 28
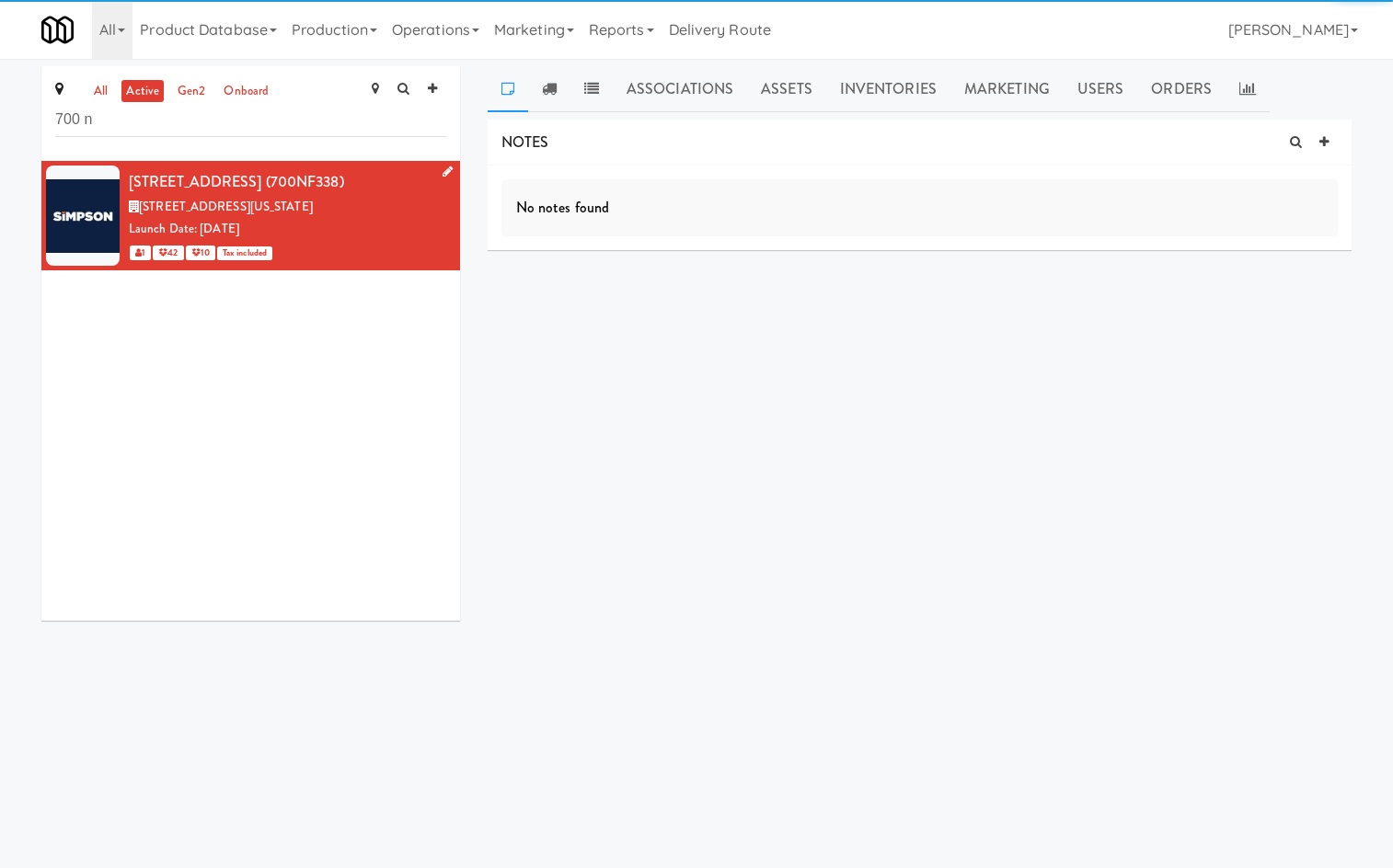
scroll to position [0, 0]
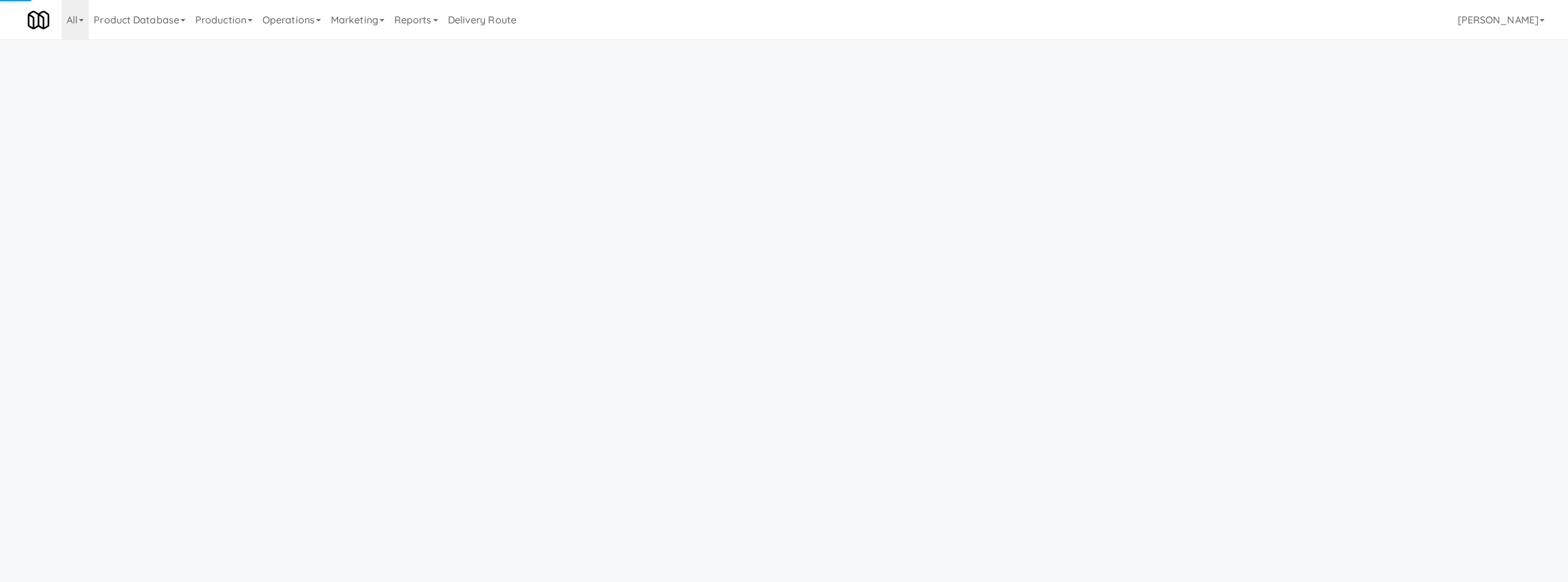
click at [288, 24] on link "Operations" at bounding box center [292, 19] width 68 height 39
click at [319, 54] on link "Sites" at bounding box center [307, 53] width 99 height 22
click at [288, 31] on link "Operations" at bounding box center [292, 19] width 68 height 39
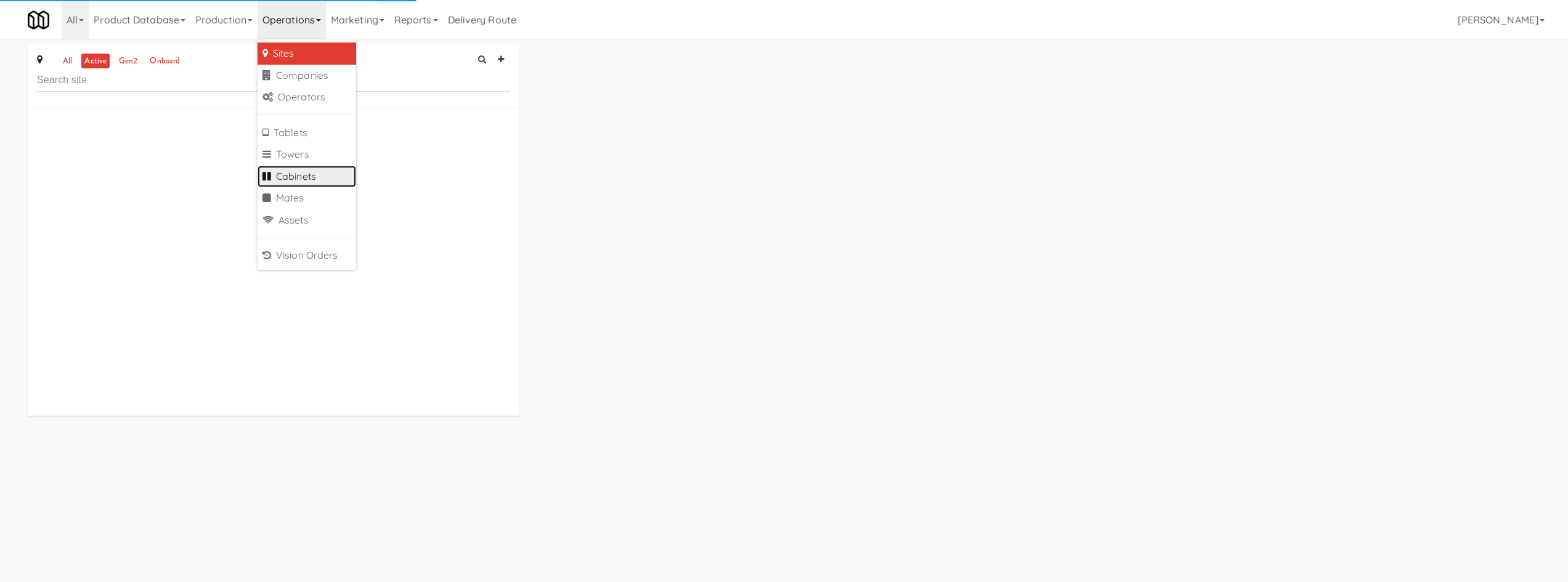
click at [319, 171] on link "Cabinets" at bounding box center [307, 177] width 99 height 22
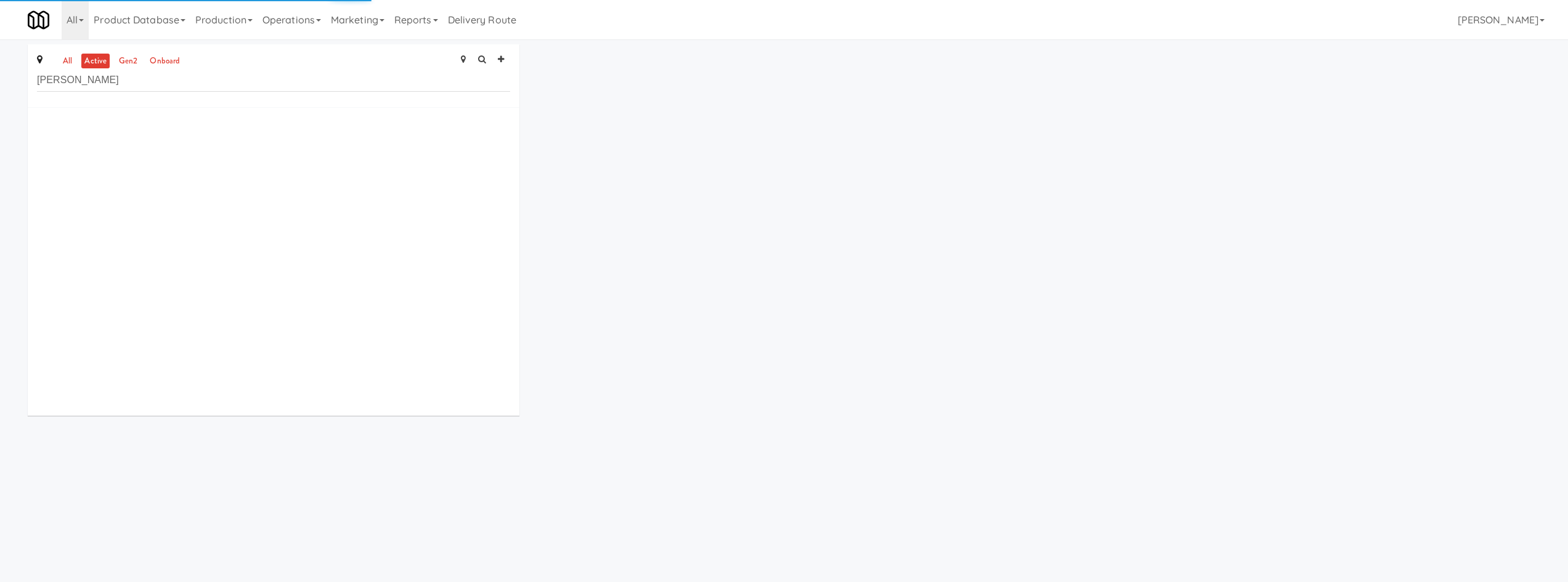
type input "[PERSON_NAME]"
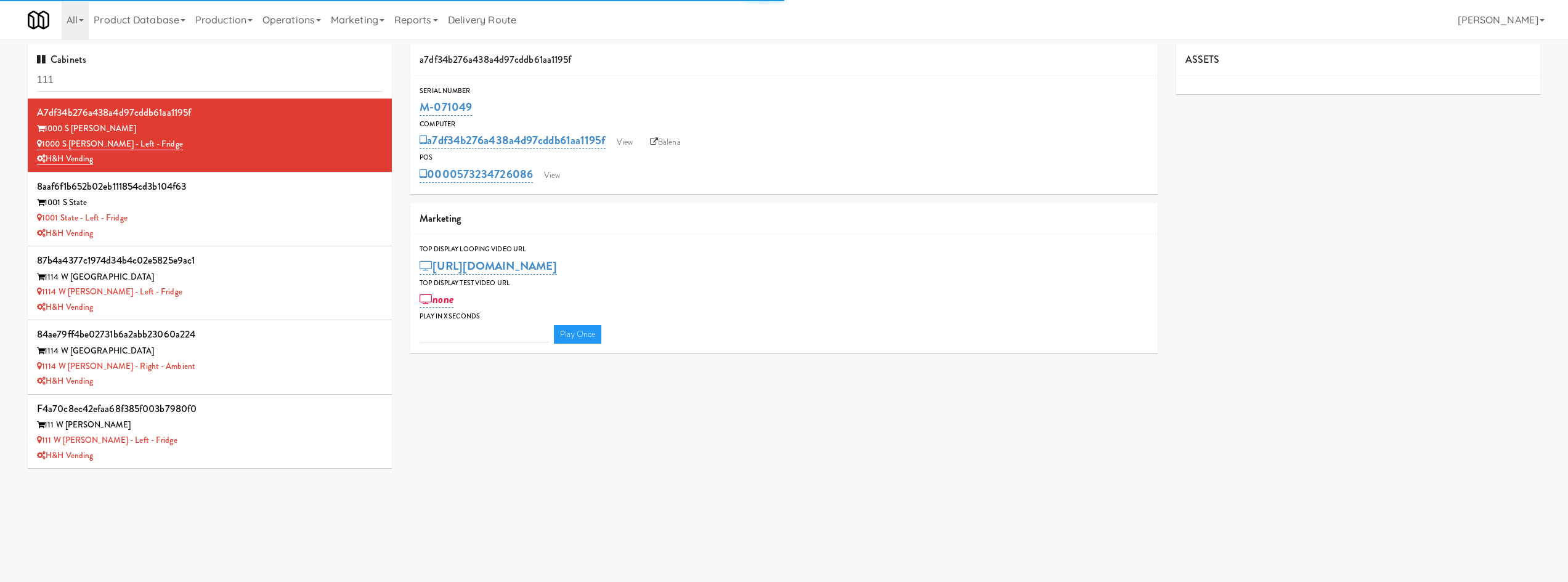
click at [234, 82] on input "111" at bounding box center [210, 80] width 345 height 23
type input "3"
click at [234, 82] on input "111" at bounding box center [210, 80] width 345 height 23
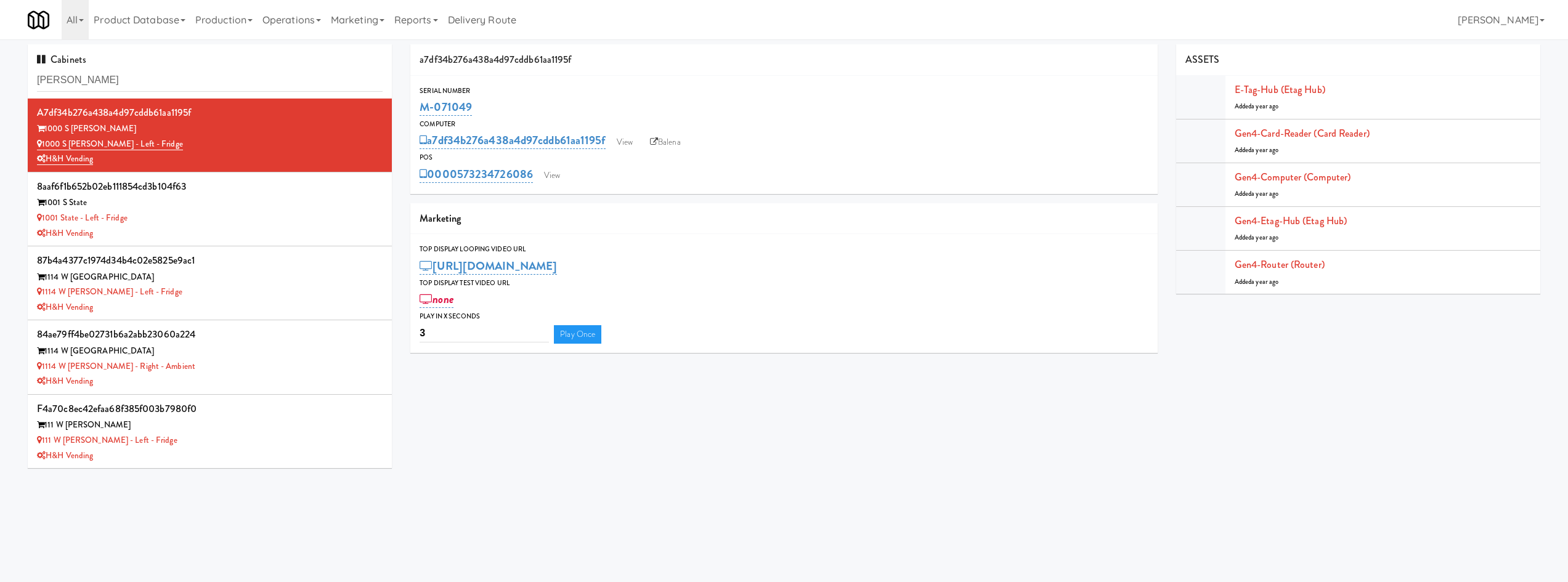
type input "[PERSON_NAME]"
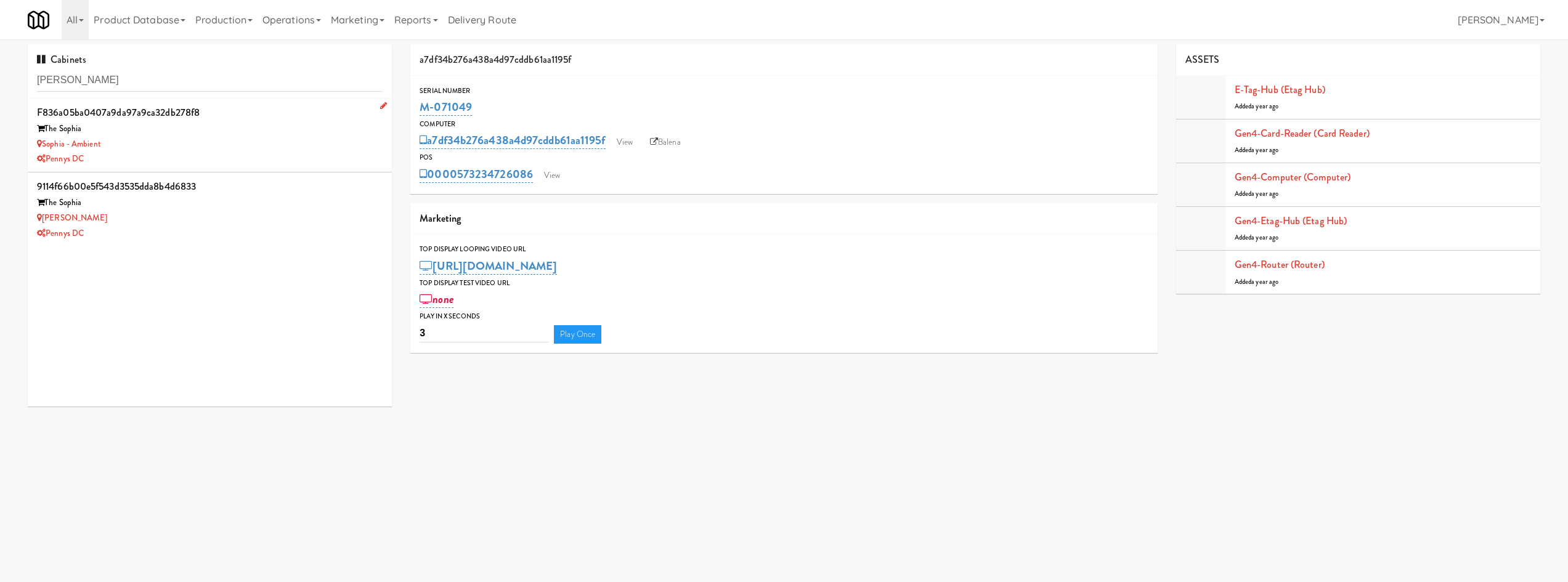
click at [264, 148] on div "Sophia - Ambient" at bounding box center [210, 144] width 345 height 16
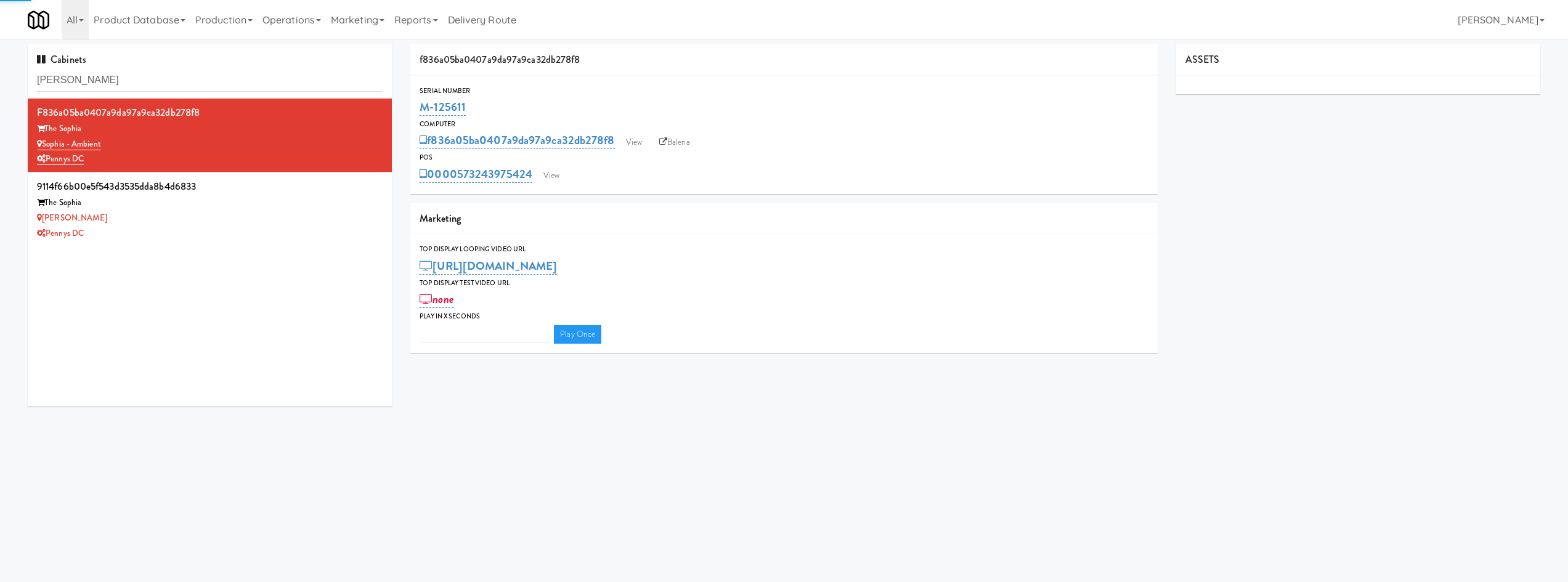
type input "3"
click at [552, 185] on div "Serial Number M-125611 Computer f836a05ba0407a9da97a9ca32db278f8 View Balena PO…" at bounding box center [784, 135] width 747 height 118
click at [555, 178] on link "View" at bounding box center [552, 176] width 29 height 19
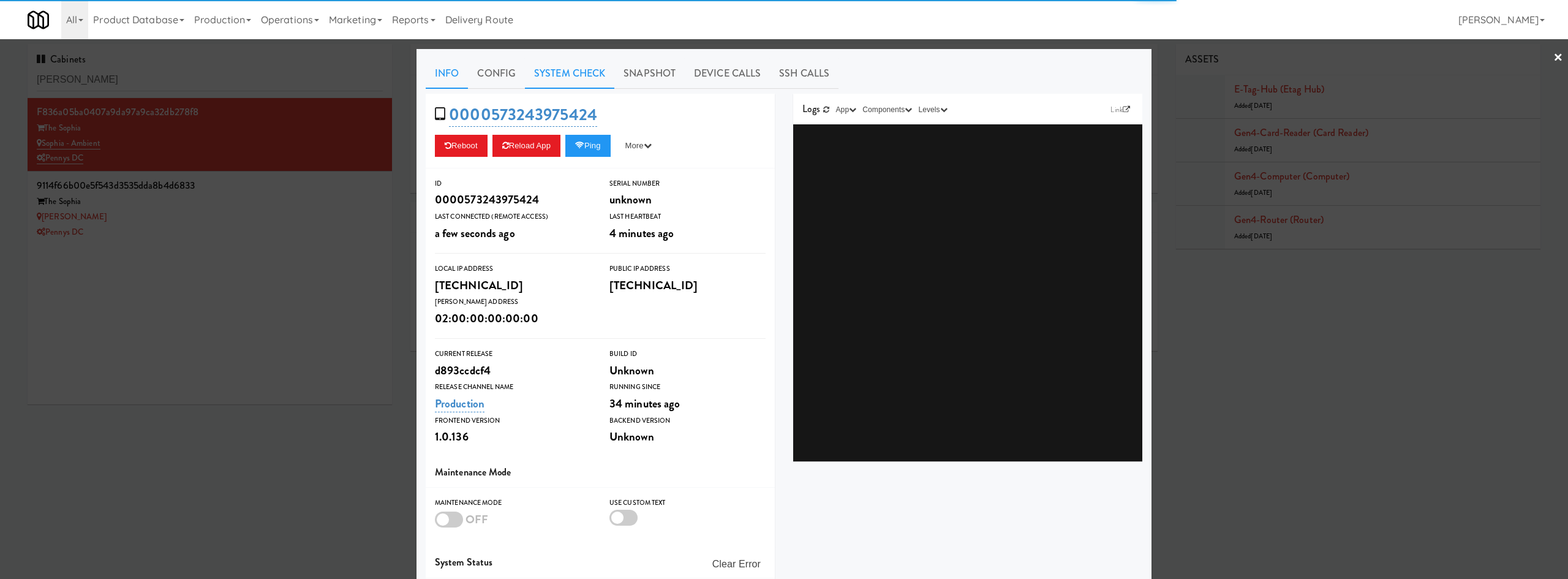
click at [548, 65] on link "System Check" at bounding box center [569, 74] width 90 height 31
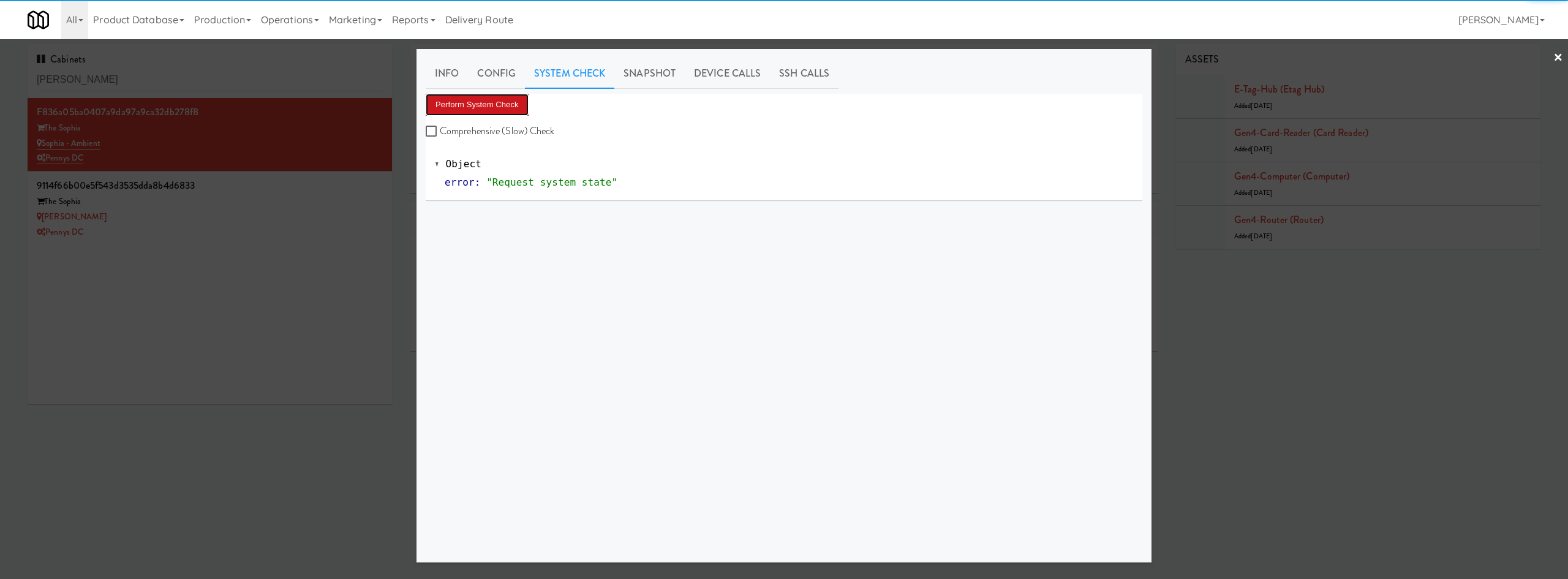
click at [494, 98] on button "Perform System Check" at bounding box center [477, 105] width 103 height 22
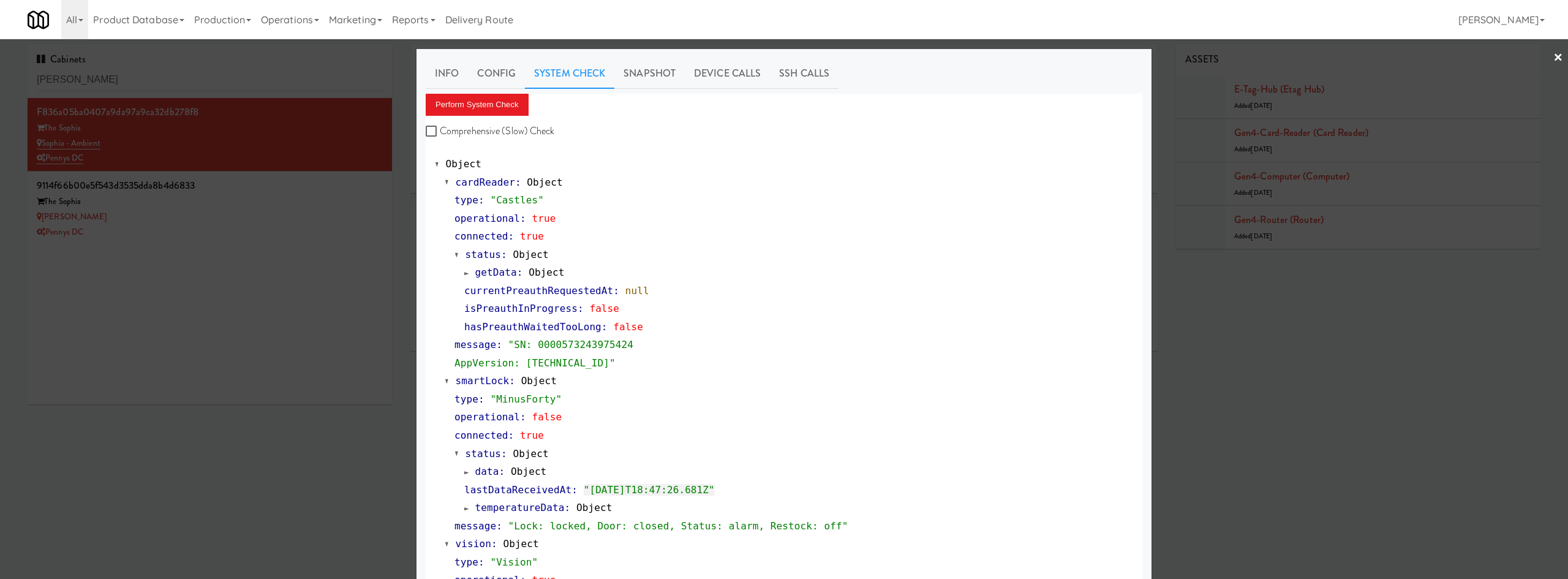
click at [319, 199] on div at bounding box center [784, 289] width 1568 height 579
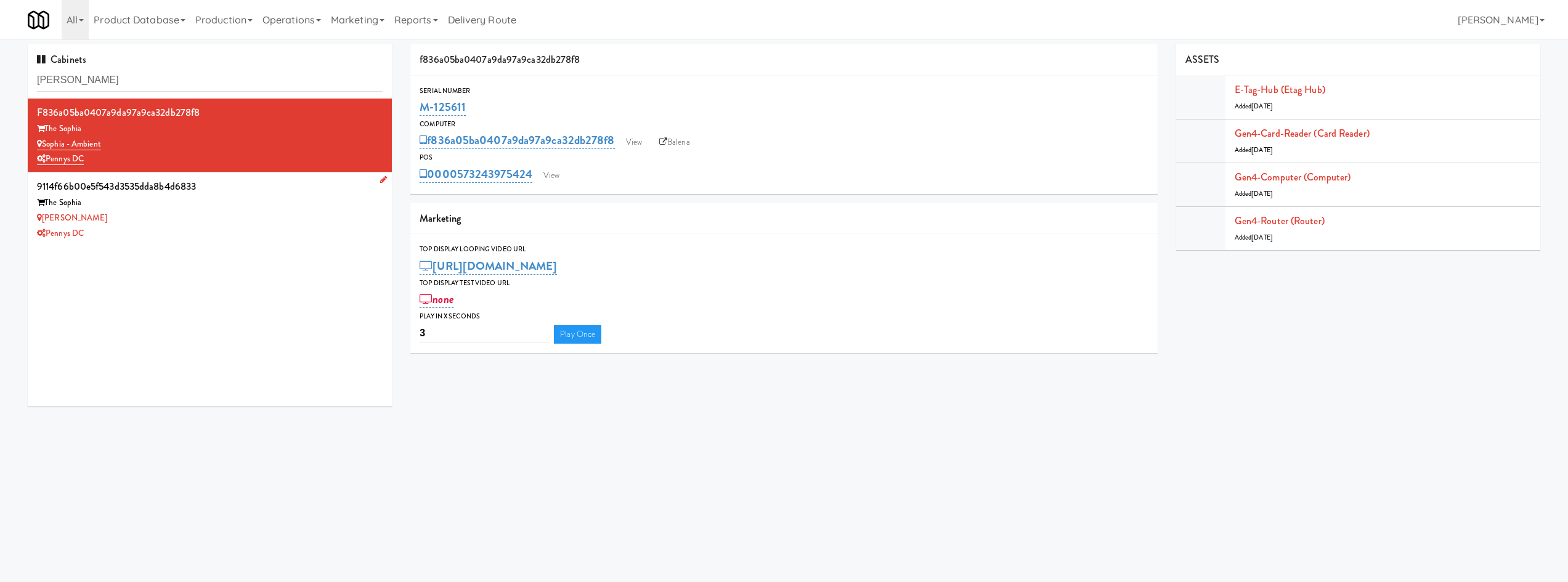
click at [296, 209] on div "The Sophia" at bounding box center [210, 202] width 345 height 16
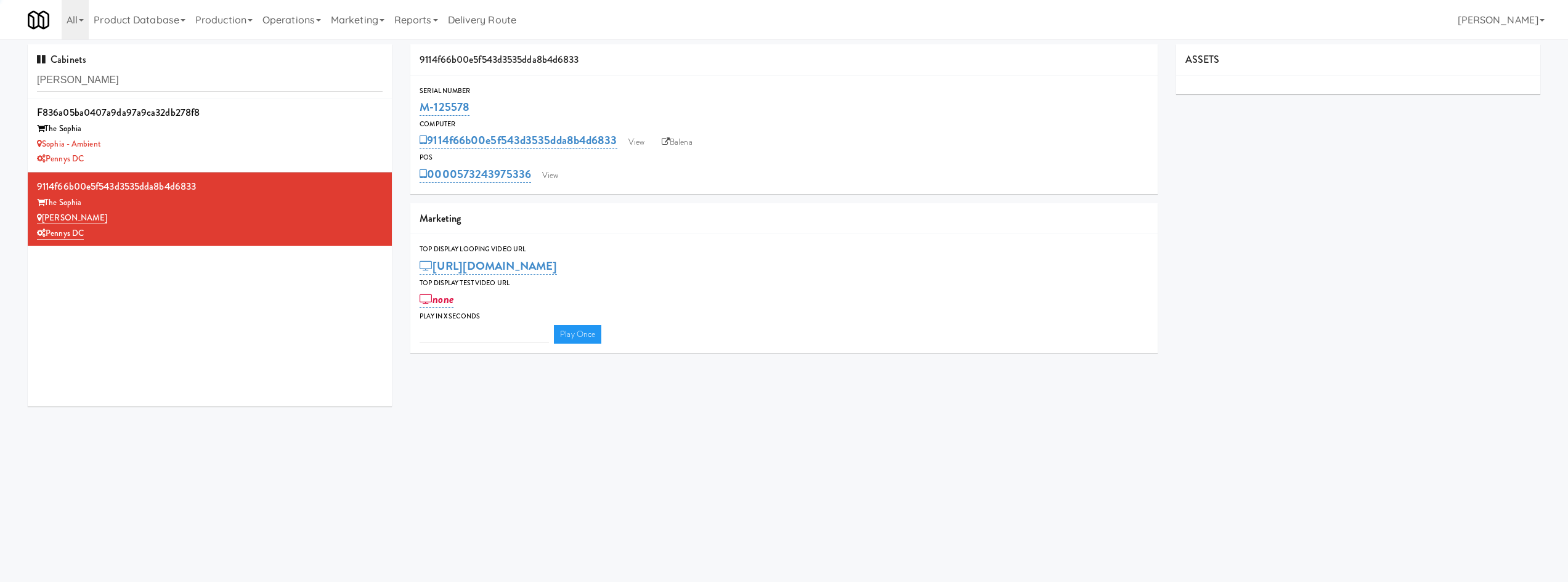
type input "3"
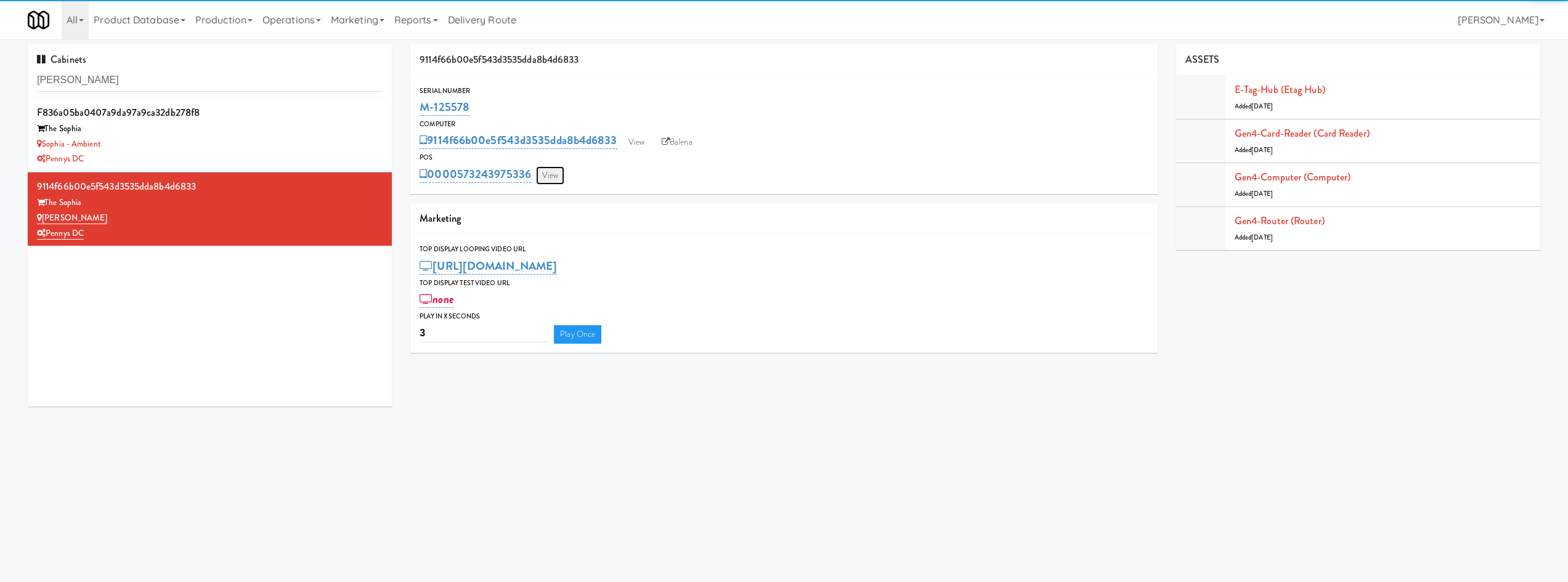
click at [553, 174] on link "View" at bounding box center [550, 176] width 29 height 19
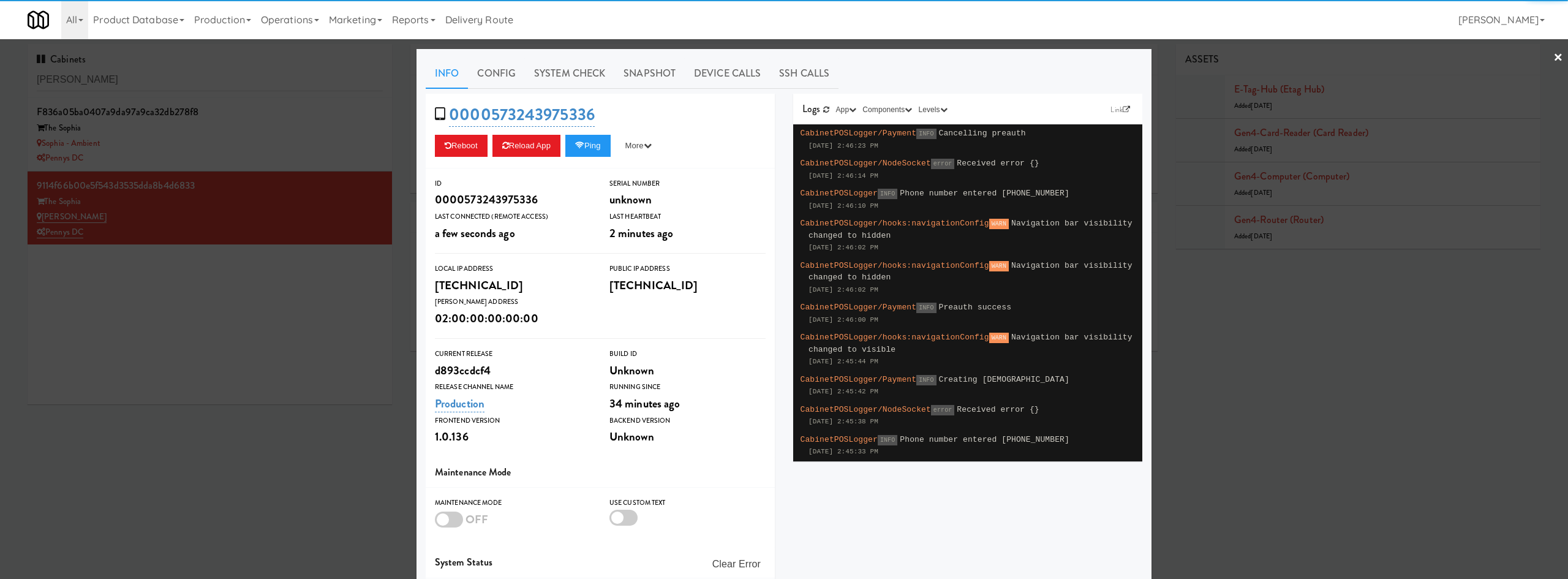
drag, startPoint x: 580, startPoint y: 75, endPoint x: 536, endPoint y: 91, distance: 46.8
click at [579, 78] on link "System Check" at bounding box center [569, 74] width 90 height 31
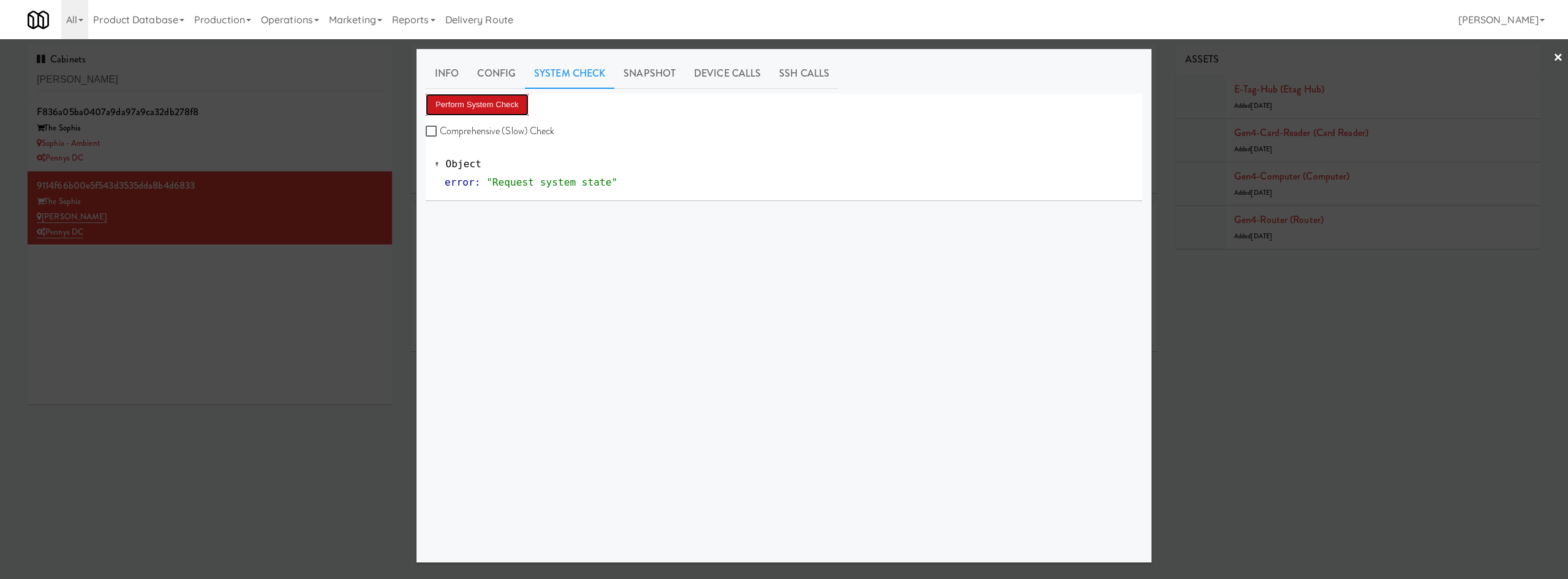
click at [480, 104] on button "Perform System Check" at bounding box center [477, 105] width 103 height 22
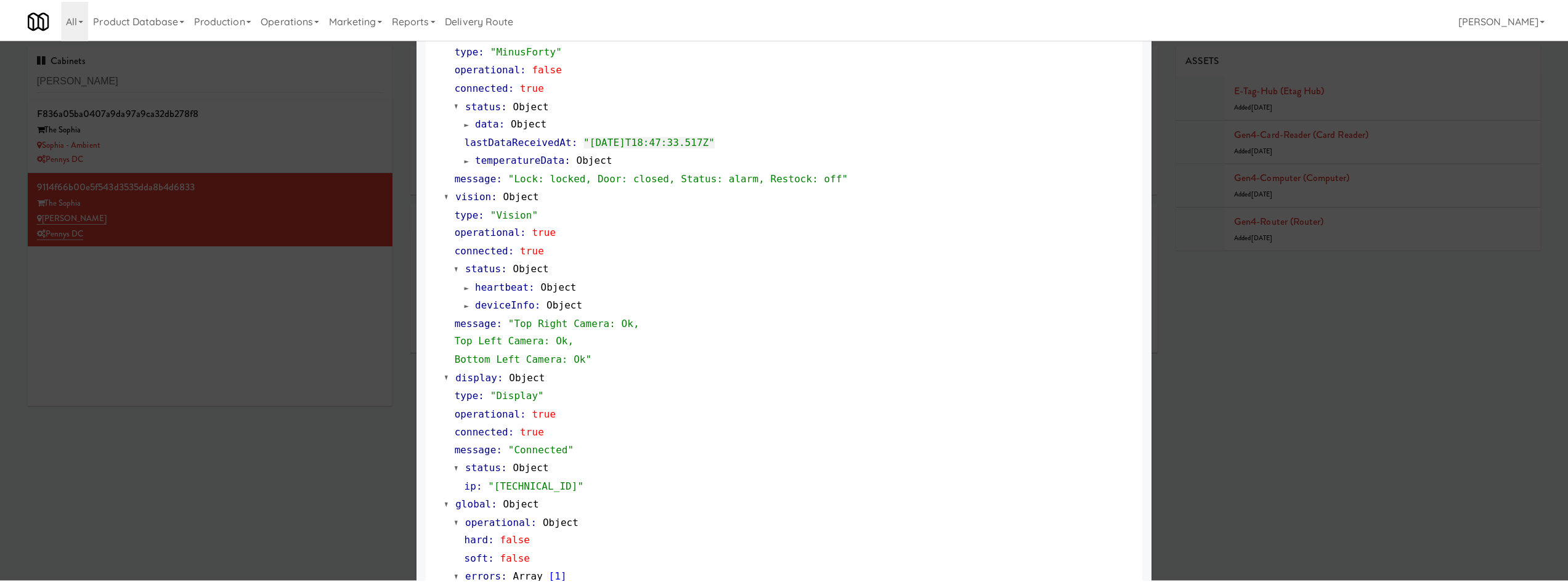
scroll to position [393, 0]
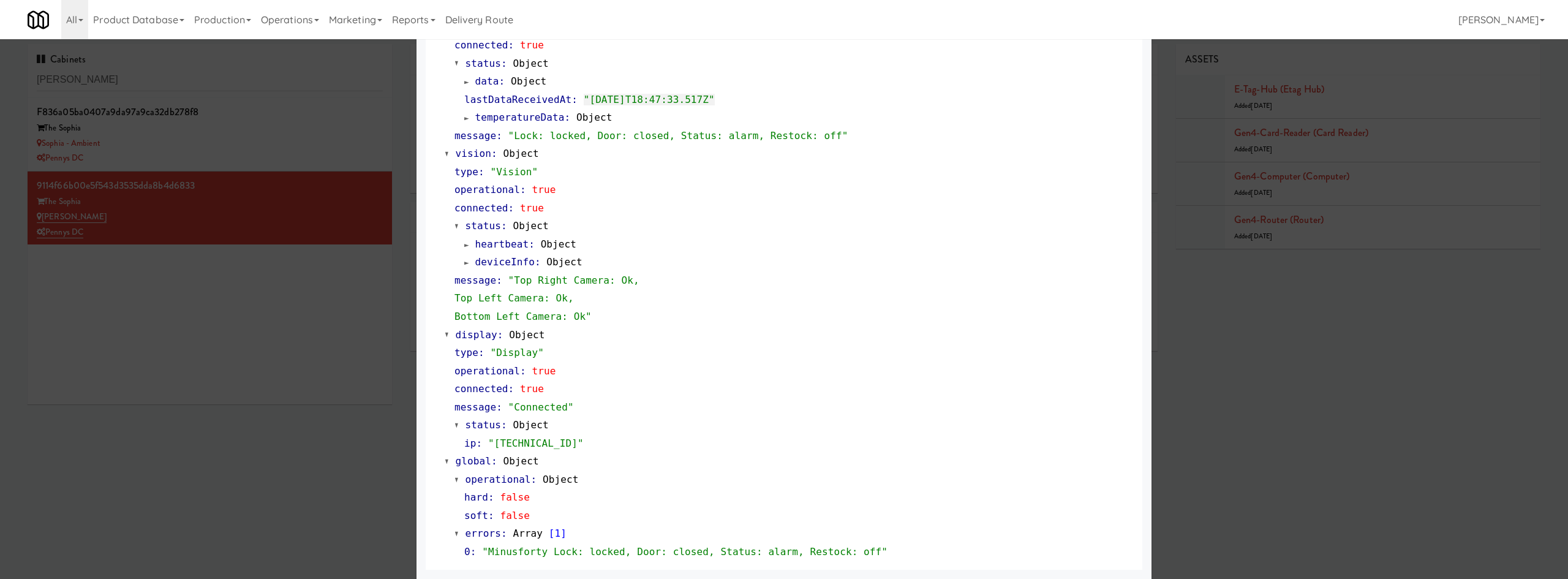
click at [162, 344] on div at bounding box center [784, 289] width 1568 height 579
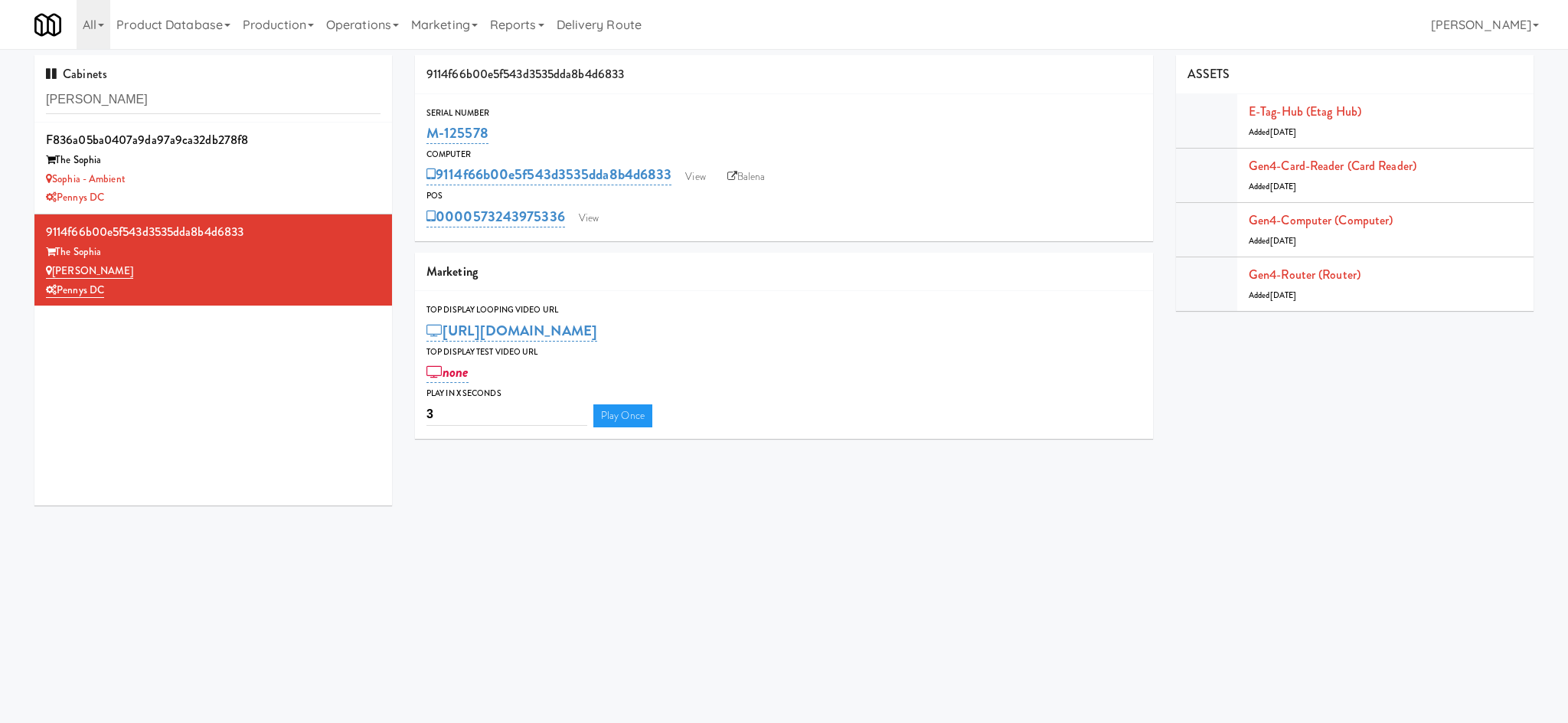
drag, startPoint x: 533, startPoint y: 131, endPoint x: 422, endPoint y: 138, distance: 111.2
click at [422, 138] on div "Serial Number M-125578" at bounding box center [784, 127] width 738 height 42
copy link "M-125578"
click at [291, 166] on div "The Sophia" at bounding box center [213, 160] width 334 height 19
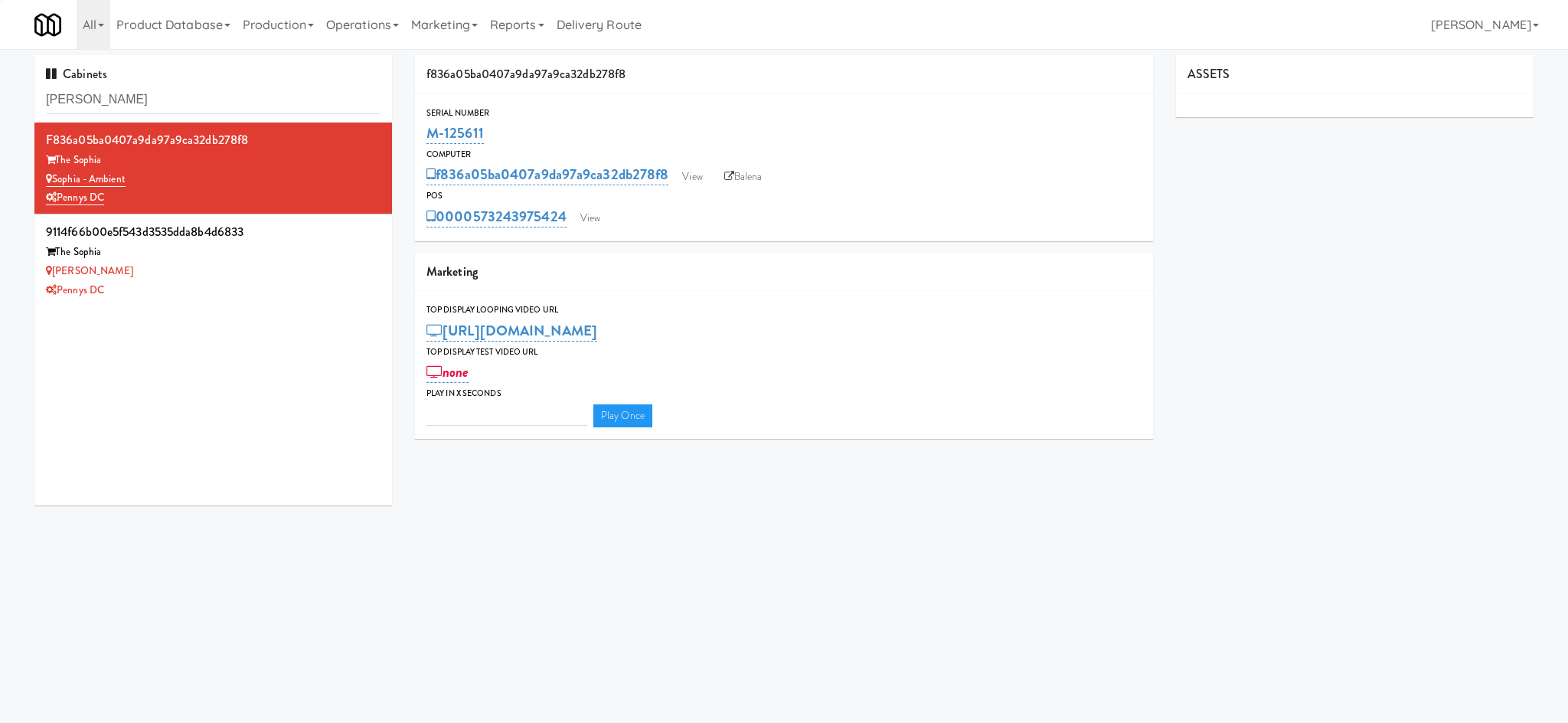
type input "3"
drag, startPoint x: 514, startPoint y: 135, endPoint x: 430, endPoint y: 129, distance: 84.2
click at [430, 129] on div "M-125611" at bounding box center [784, 134] width 715 height 26
copy link "M-125611"
click at [315, 254] on div "The Sophia" at bounding box center [213, 252] width 334 height 19
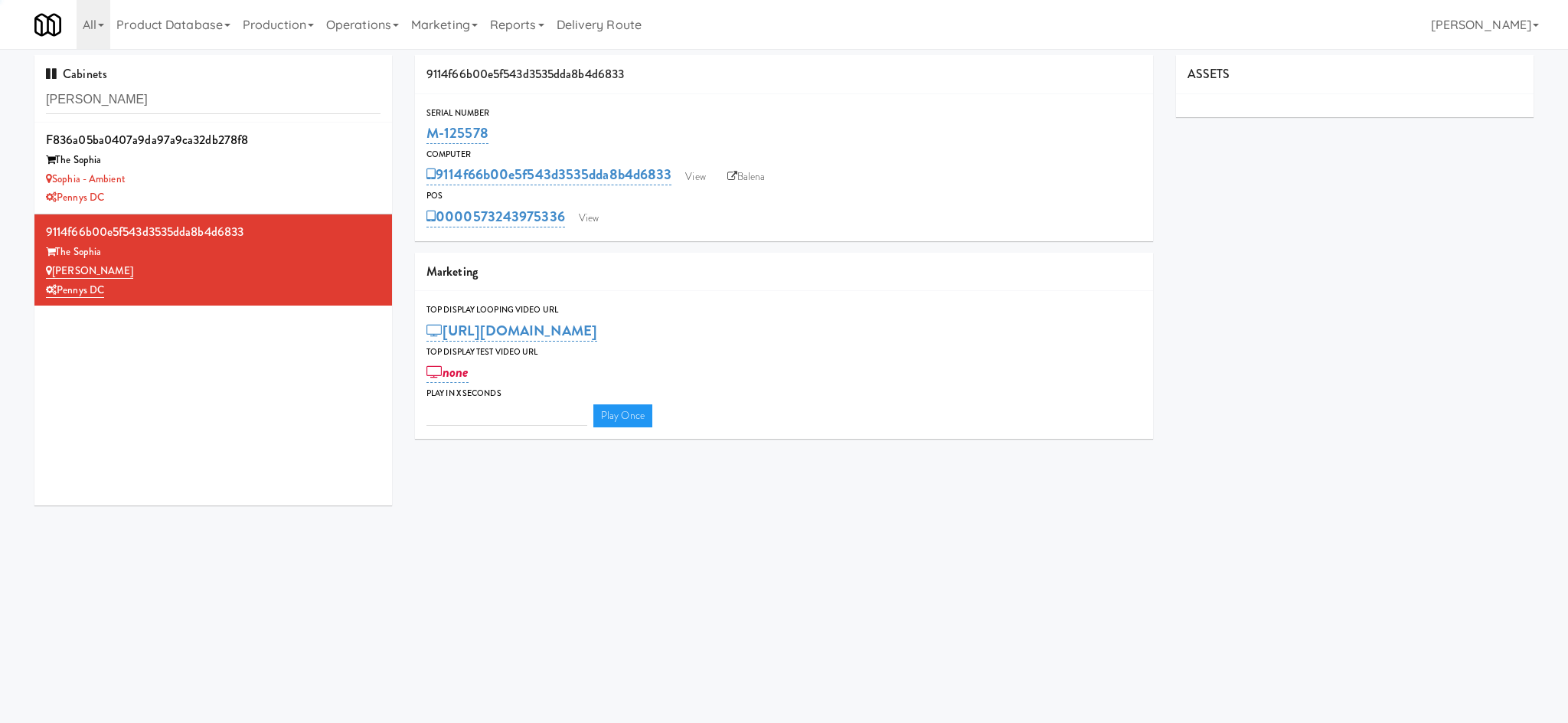
type input "3"
drag, startPoint x: 520, startPoint y: 135, endPoint x: 857, endPoint y: 2, distance: 362.3
click at [428, 142] on div "M-125578" at bounding box center [784, 134] width 715 height 26
copy link "M-125578"
